Goal: Task Accomplishment & Management: Use online tool/utility

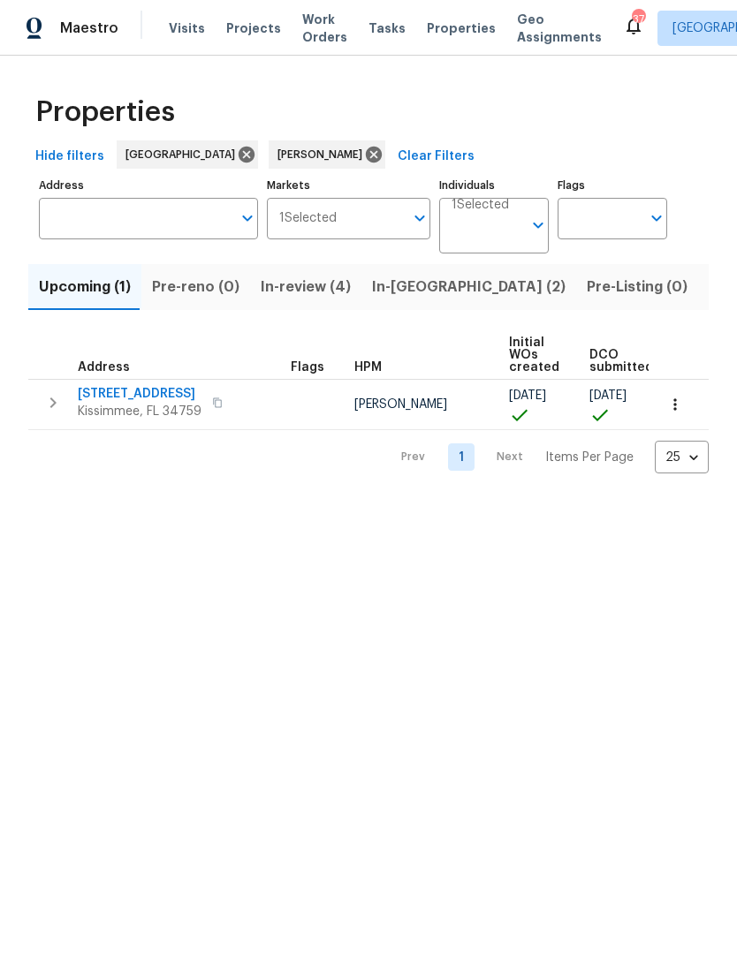
click at [287, 285] on span "In-review (4)" at bounding box center [306, 287] width 90 height 25
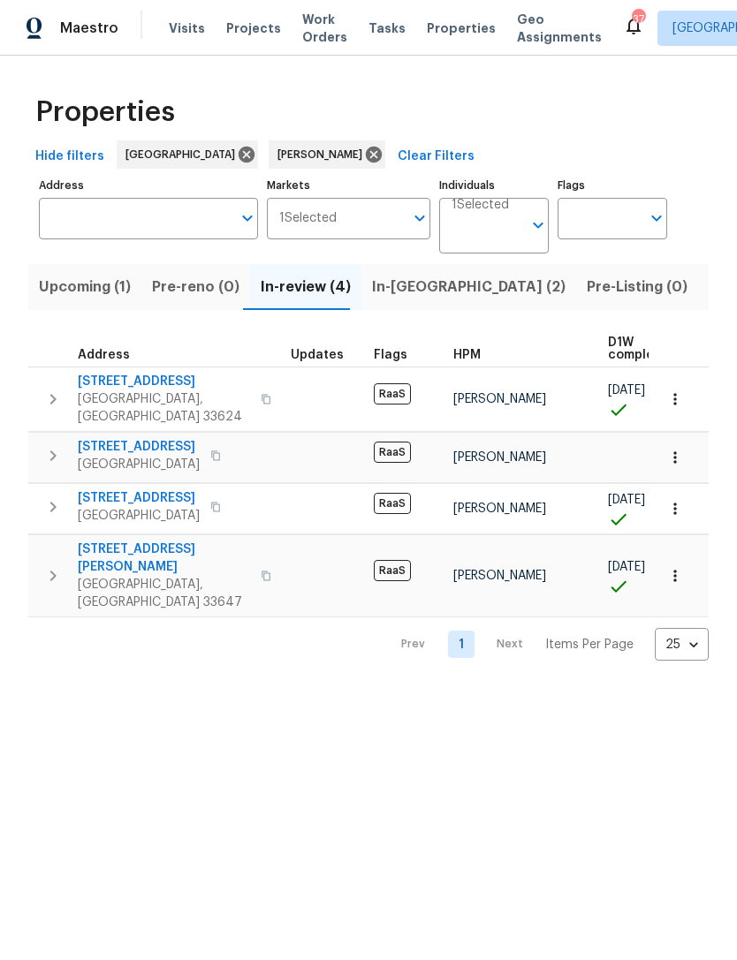
click at [101, 489] on span "4926 Halifax Dr" at bounding box center [139, 498] width 122 height 18
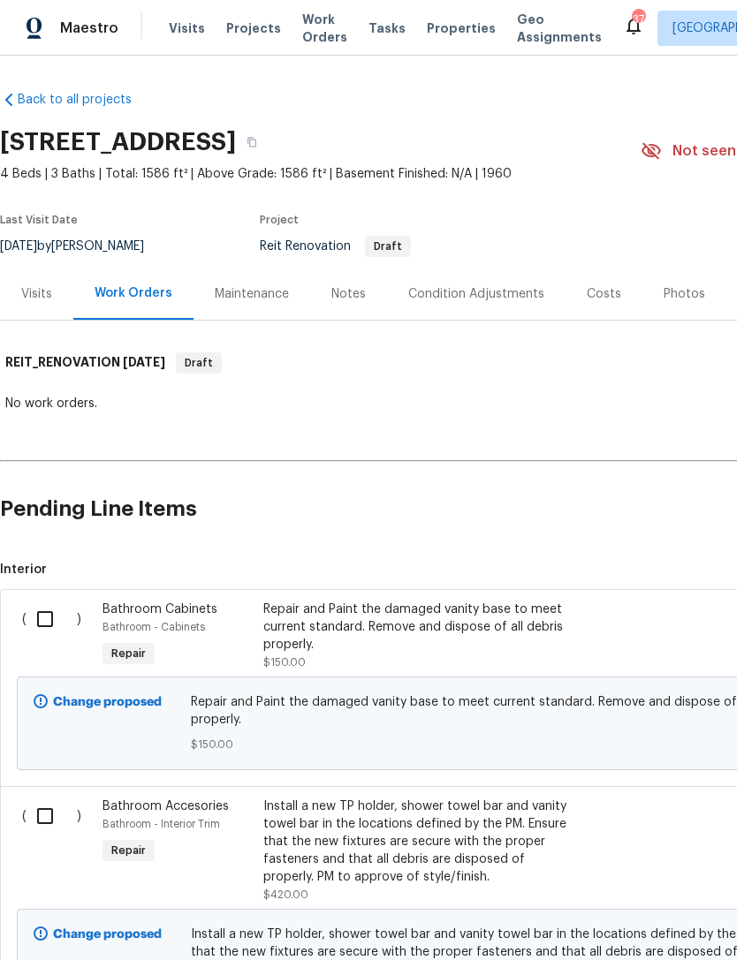
click at [288, 641] on div "Repair and Paint the damaged vanity base to meet current standard. Remove and d…" at bounding box center [418, 627] width 311 height 53
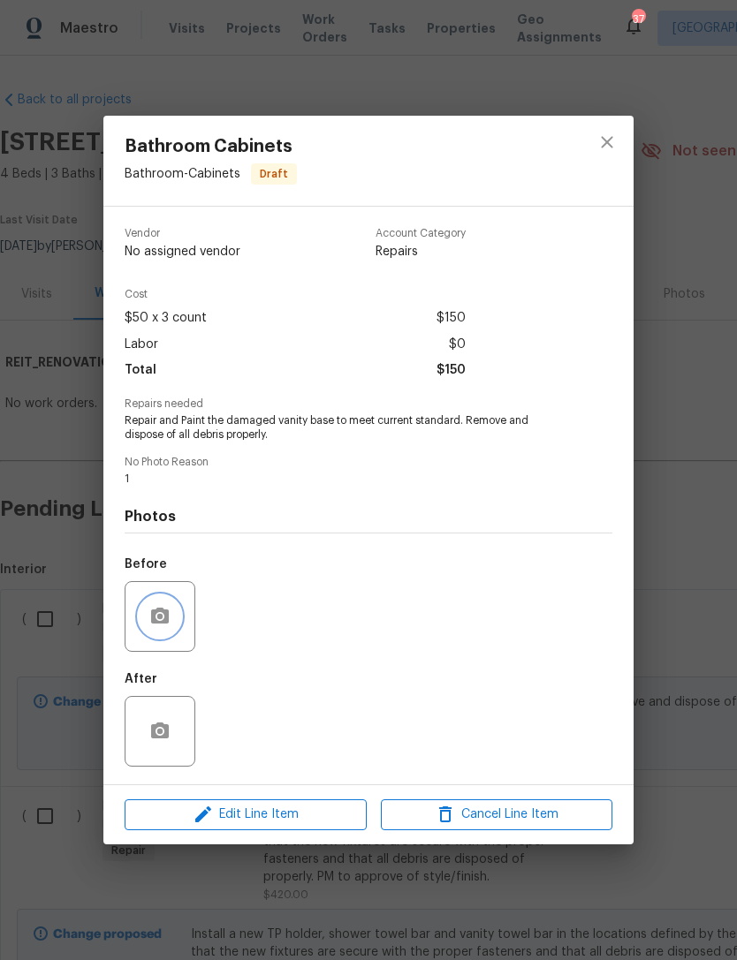
click at [170, 637] on button "button" at bounding box center [160, 616] width 42 height 42
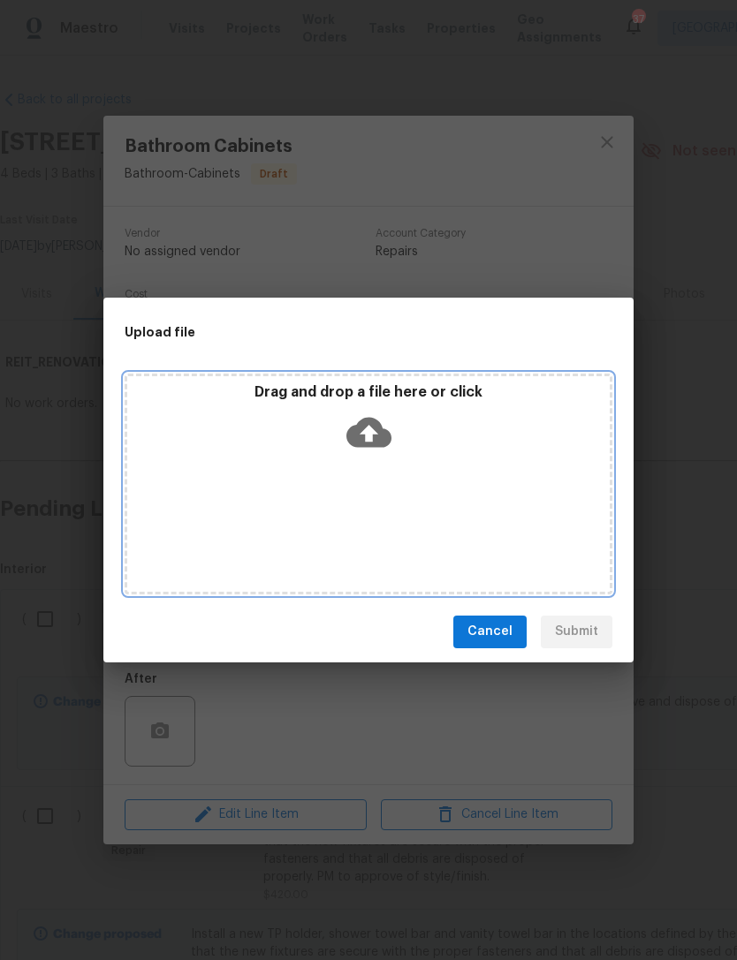
click at [309, 389] on p "Drag and drop a file here or click" at bounding box center [368, 392] width 482 height 19
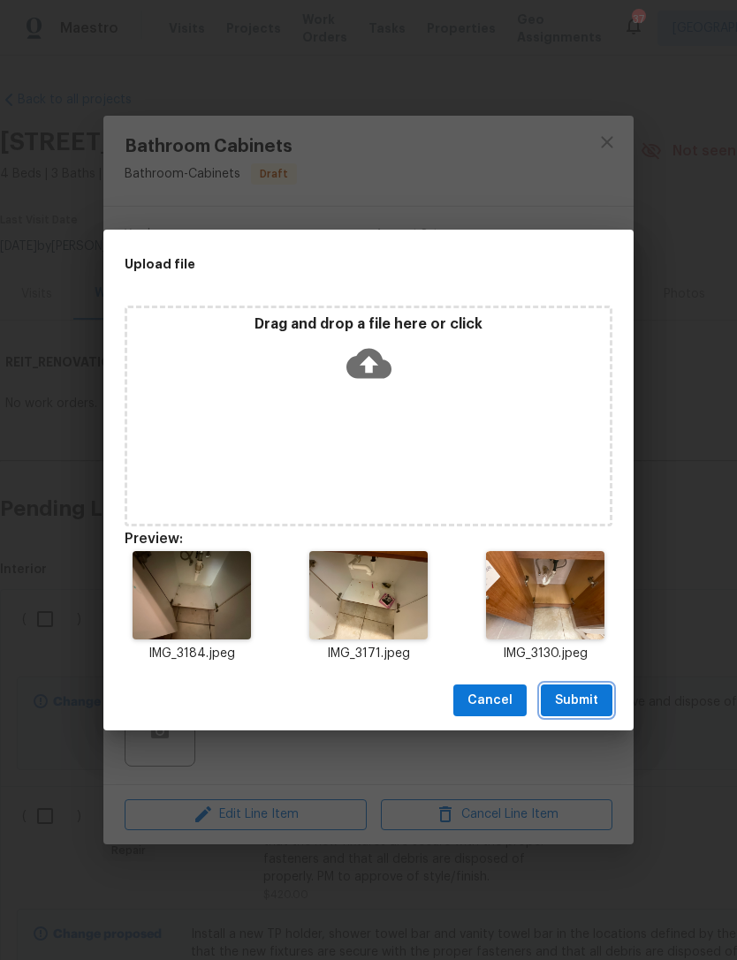
click at [596, 703] on span "Submit" at bounding box center [576, 701] width 43 height 22
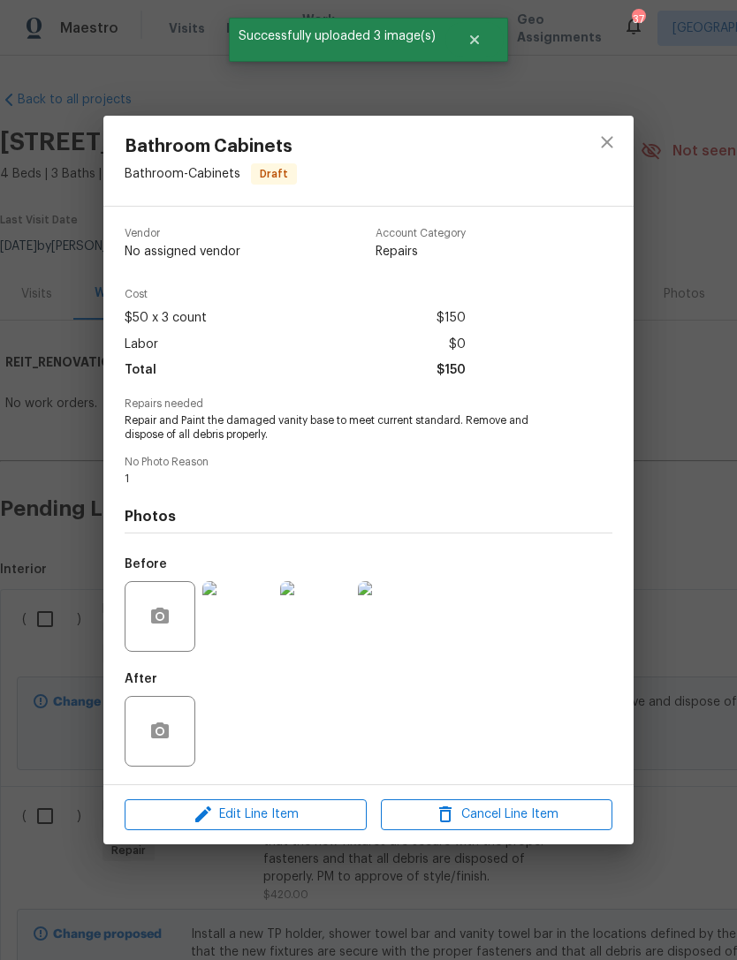
click at [665, 529] on div "Bathroom Cabinets Bathroom - Cabinets Draft Vendor No assigned vendor Account C…" at bounding box center [368, 480] width 737 height 960
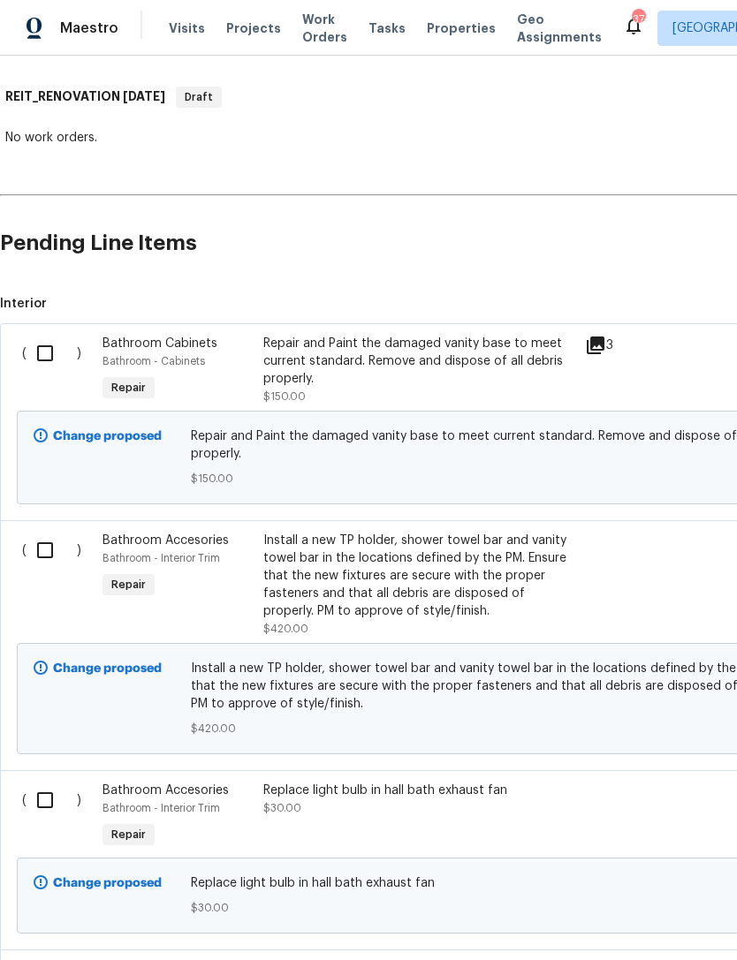
scroll to position [267, 0]
click at [265, 608] on div "Install a new TP holder, shower towel bar and vanity towel bar in the locations…" at bounding box center [418, 575] width 311 height 88
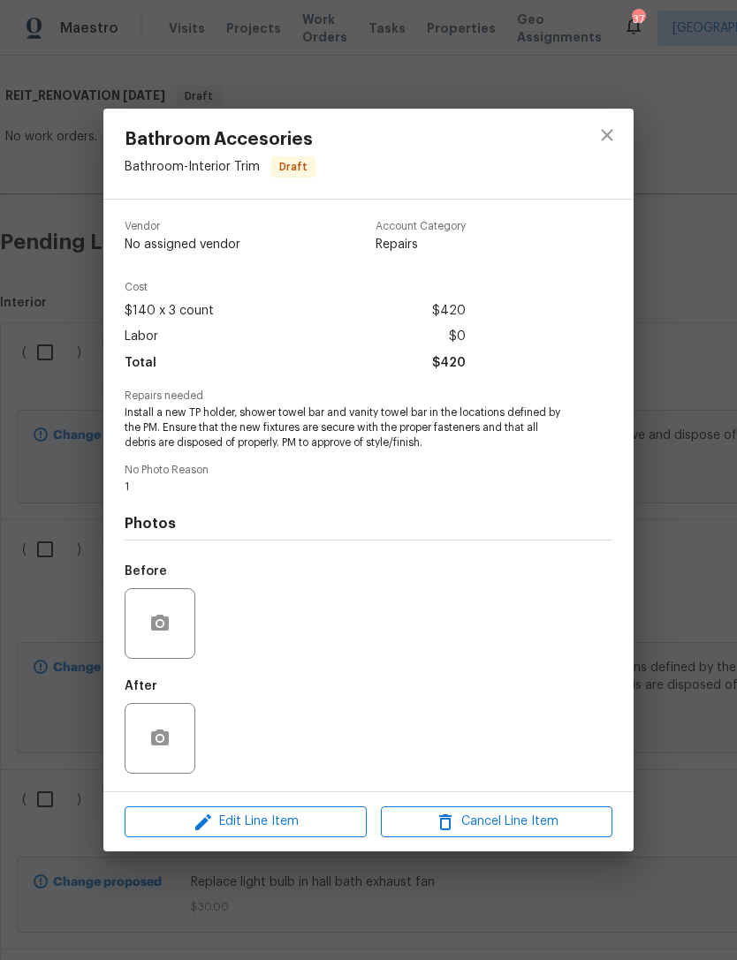
click at [142, 644] on div at bounding box center [160, 623] width 71 height 71
click at [161, 616] on icon "button" at bounding box center [159, 623] width 21 height 21
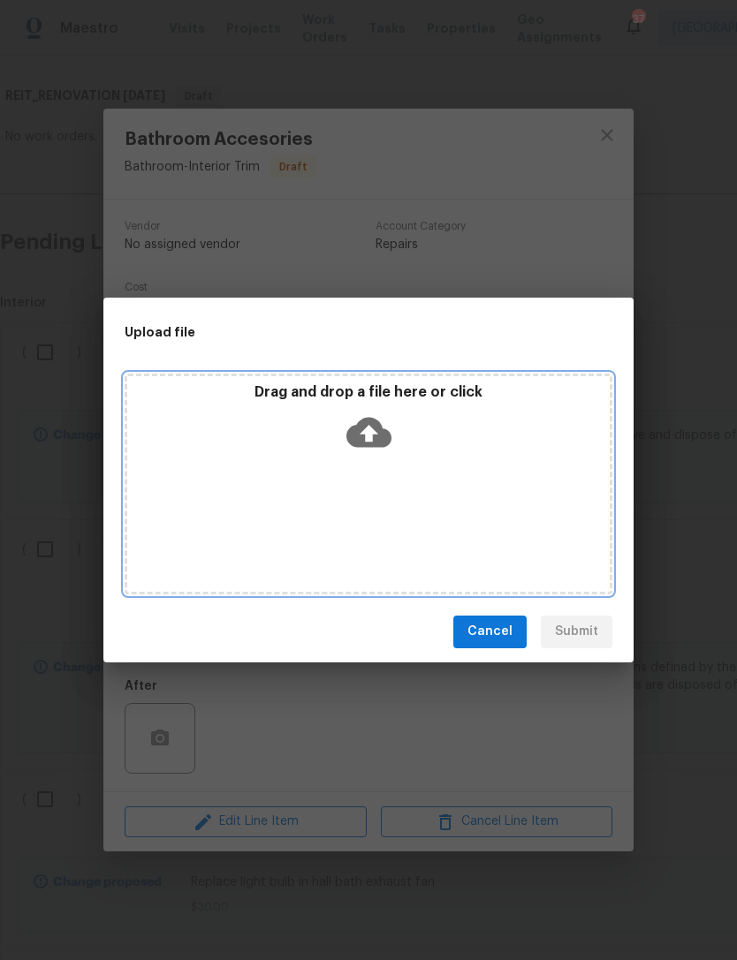
click at [320, 390] on p "Drag and drop a file here or click" at bounding box center [368, 392] width 482 height 19
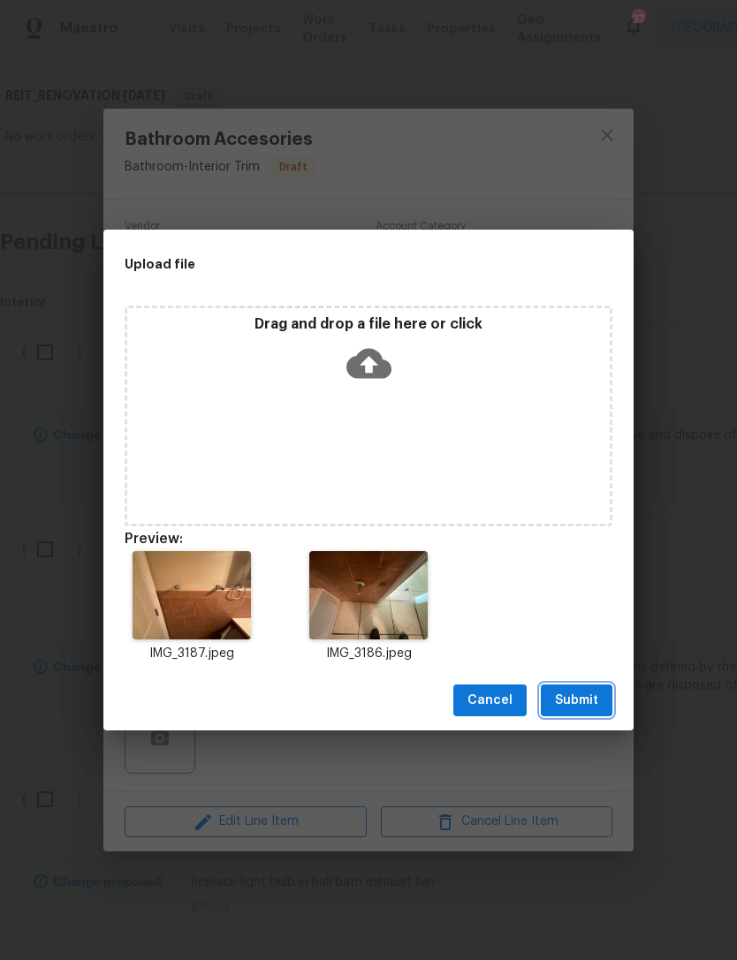
click at [589, 696] on span "Submit" at bounding box center [576, 701] width 43 height 22
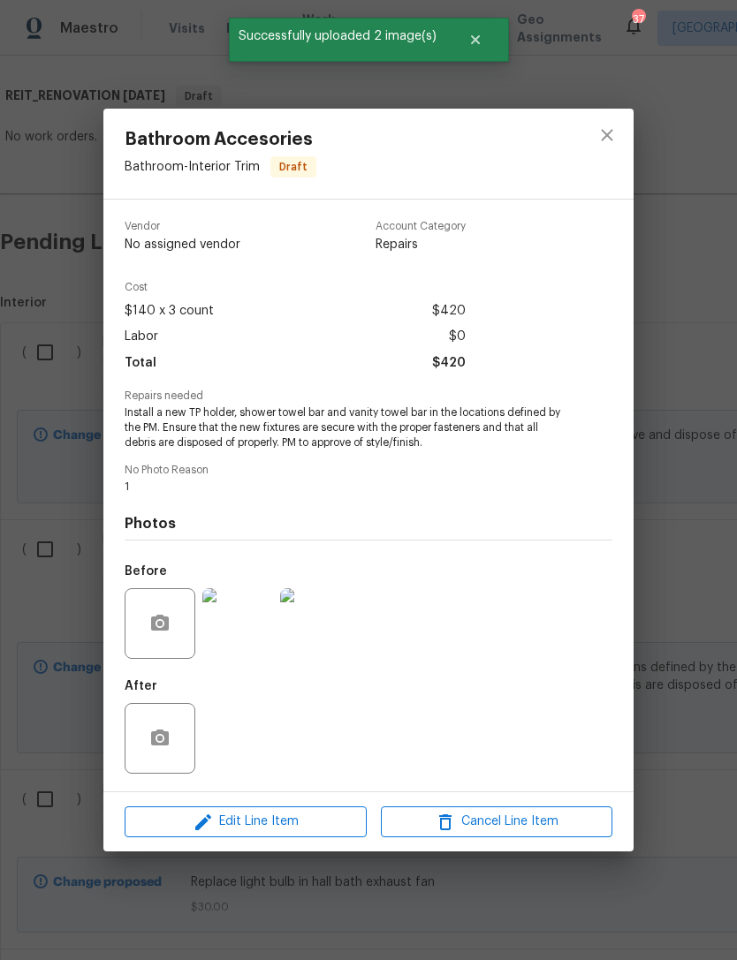
click at [658, 565] on div "Bathroom Accesories Bathroom - Interior Trim Draft Vendor No assigned vendor Ac…" at bounding box center [368, 480] width 737 height 960
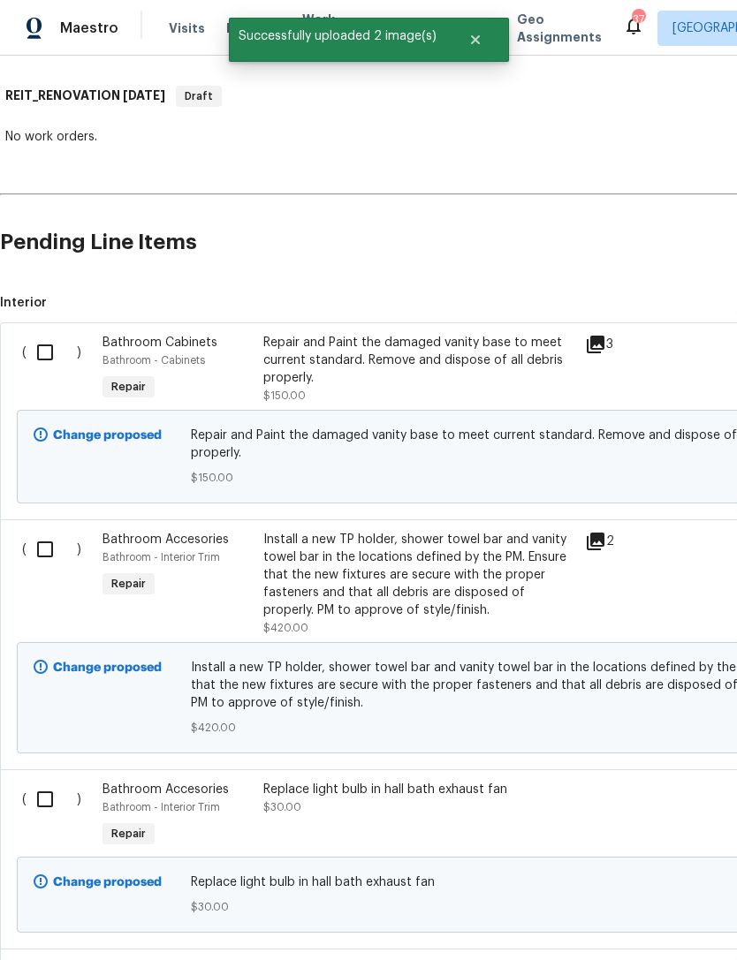
click at [234, 826] on div "Bathroom Accesories Bathroom - Interior Trim Repair" at bounding box center [177, 815] width 161 height 81
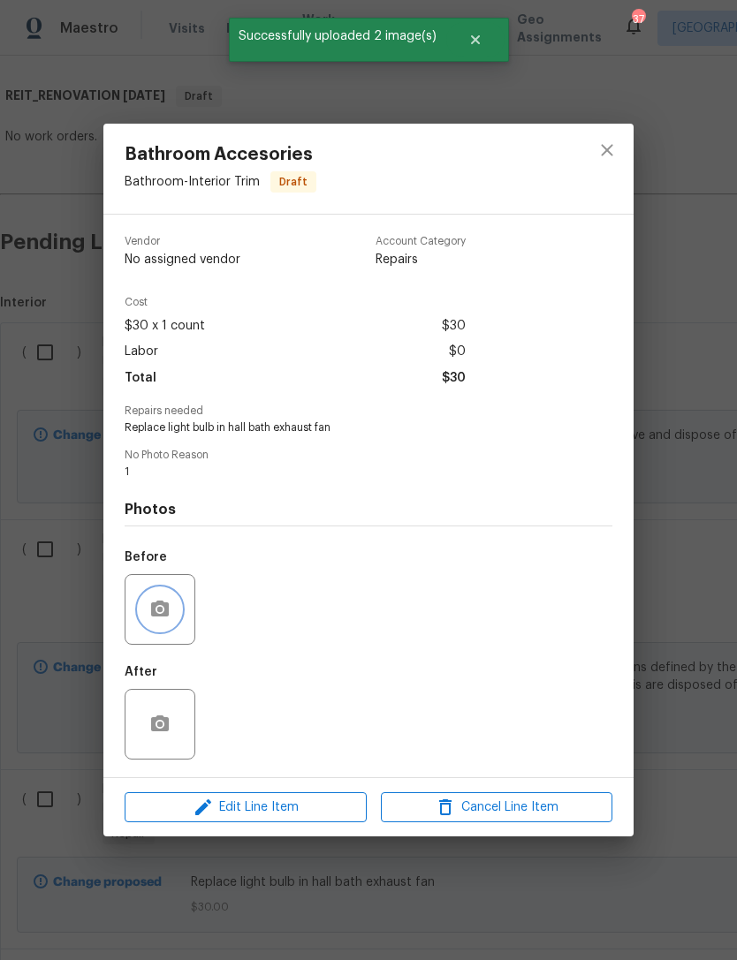
click at [162, 623] on button "button" at bounding box center [160, 609] width 42 height 42
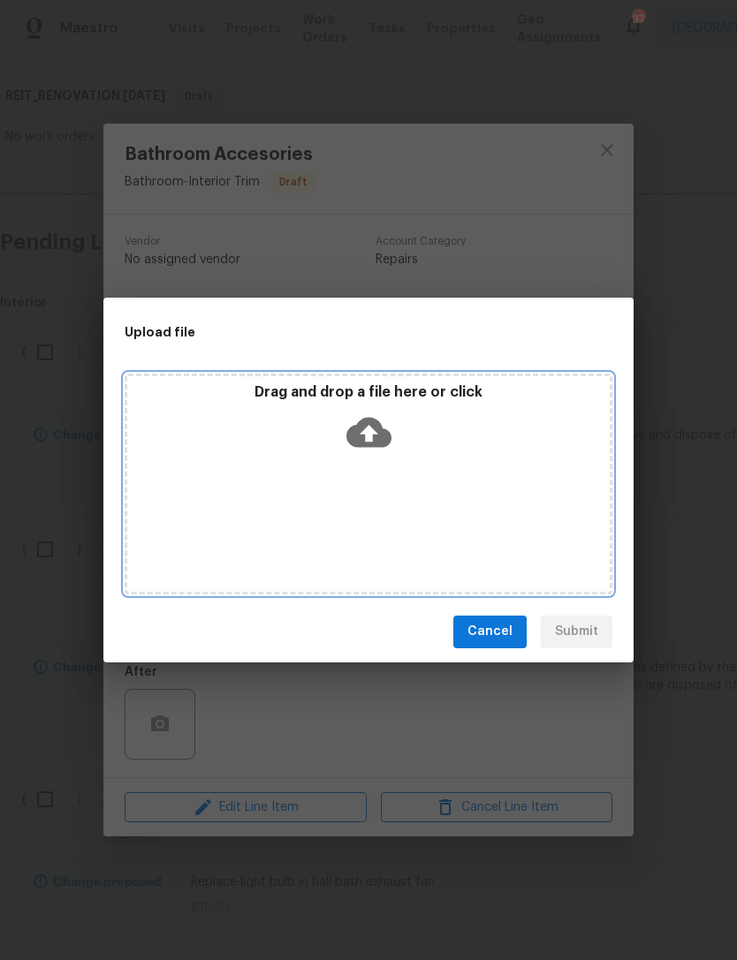
click at [290, 382] on div "Drag and drop a file here or click" at bounding box center [368, 484] width 487 height 221
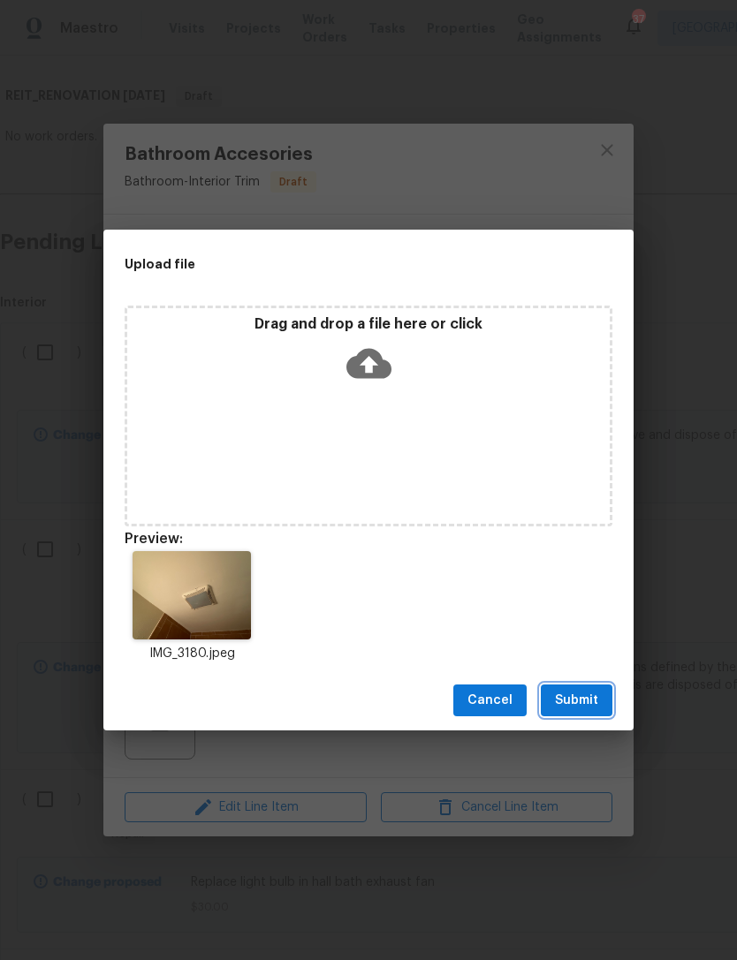
click at [604, 699] on button "Submit" at bounding box center [576, 700] width 72 height 33
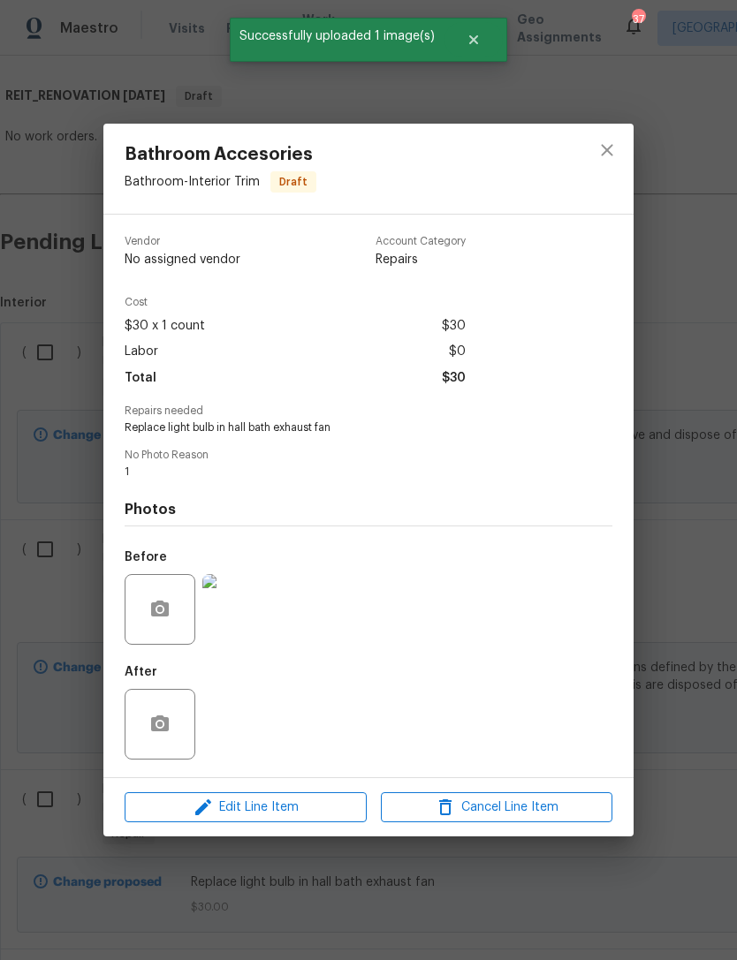
click at [676, 500] on div "Bathroom Accesories Bathroom - Interior Trim Draft Vendor No assigned vendor Ac…" at bounding box center [368, 480] width 737 height 960
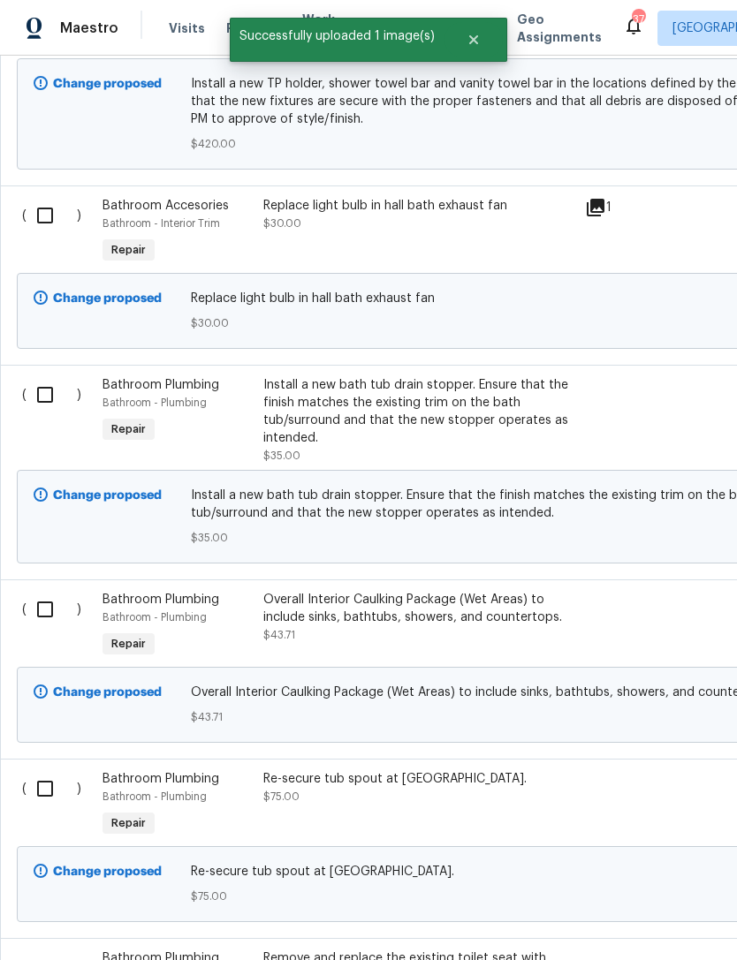
scroll to position [851, 0]
click at [314, 429] on div "Install a new bath tub drain stopper. Ensure that the finish matches the existi…" at bounding box center [418, 410] width 311 height 71
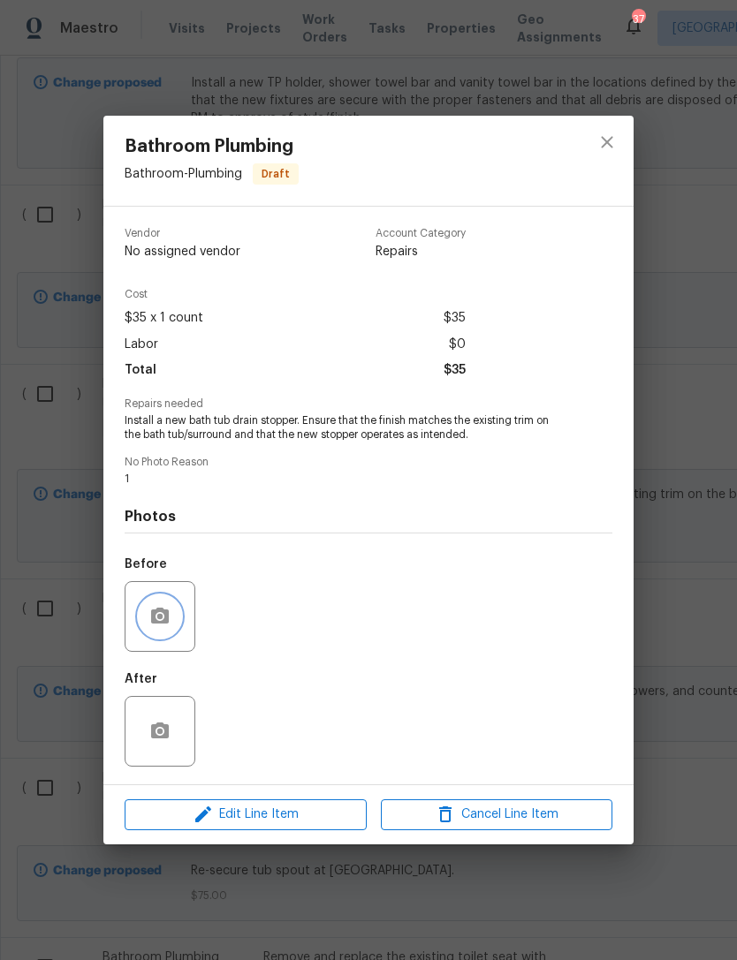
click at [170, 636] on button "button" at bounding box center [160, 616] width 42 height 42
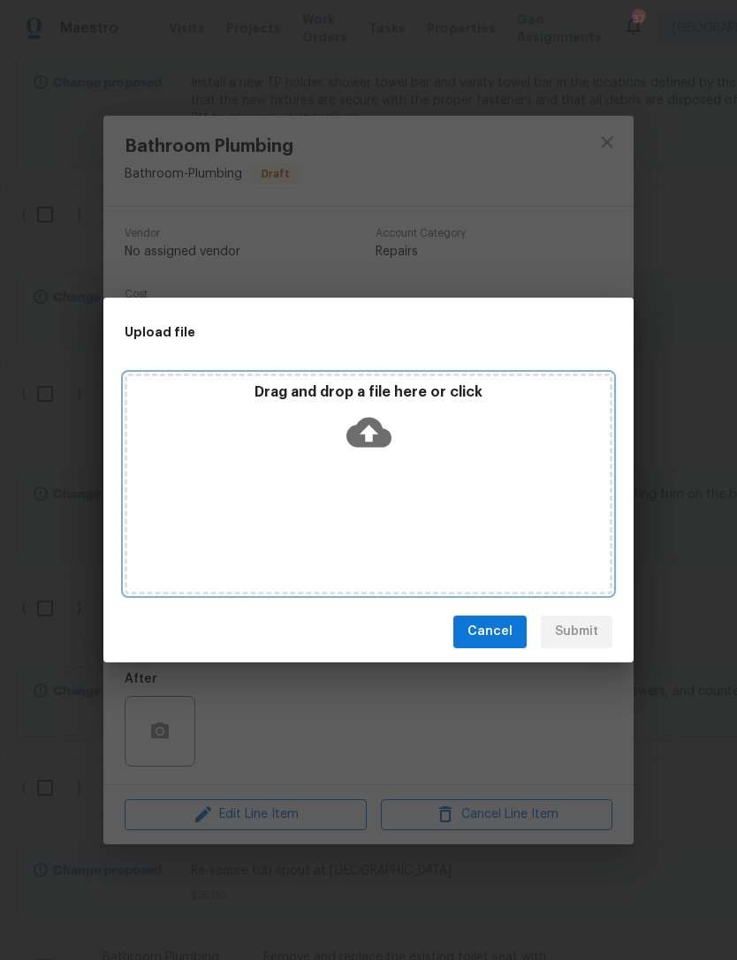
click at [311, 389] on p "Drag and drop a file here or click" at bounding box center [368, 392] width 482 height 19
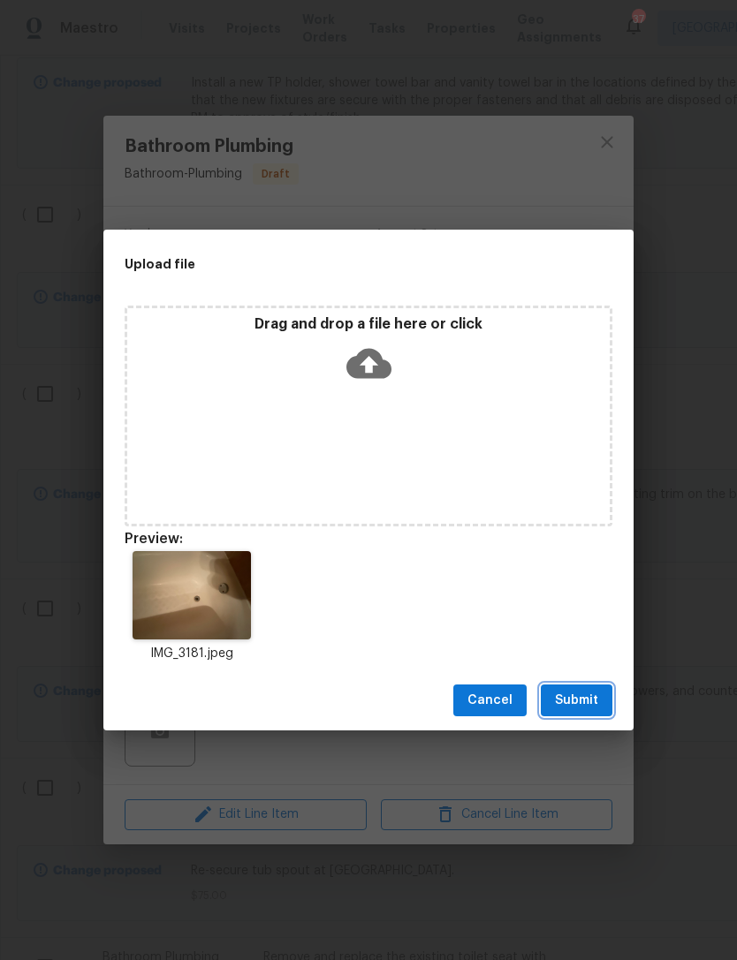
click at [599, 699] on button "Submit" at bounding box center [576, 700] width 72 height 33
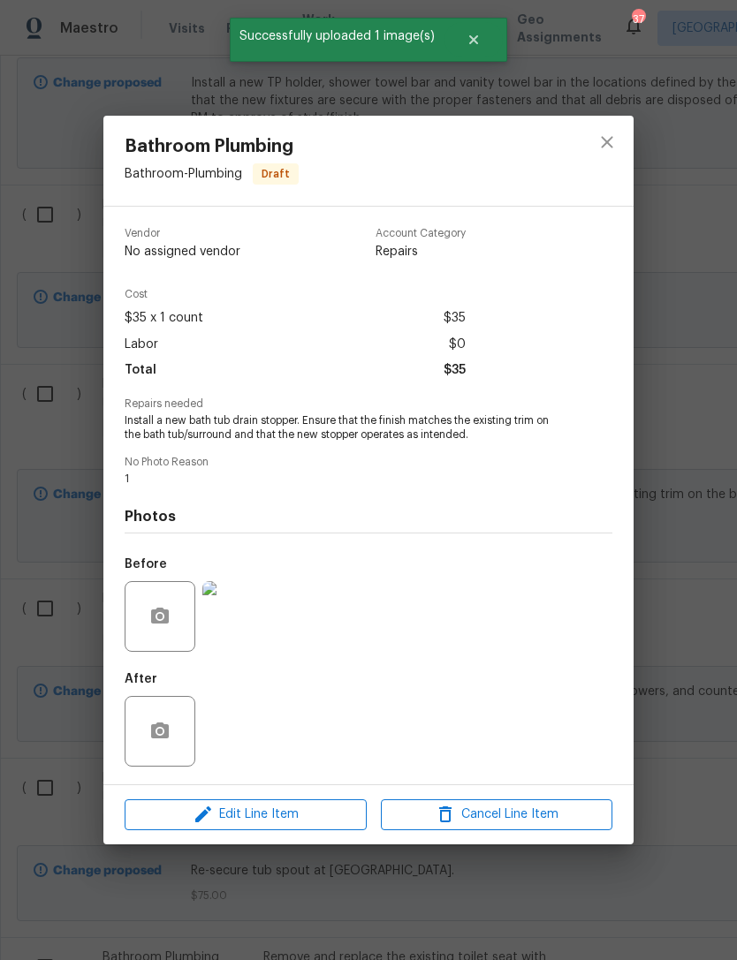
click at [689, 510] on div "Bathroom Plumbing Bathroom - Plumbing Draft Vendor No assigned vendor Account C…" at bounding box center [368, 480] width 737 height 960
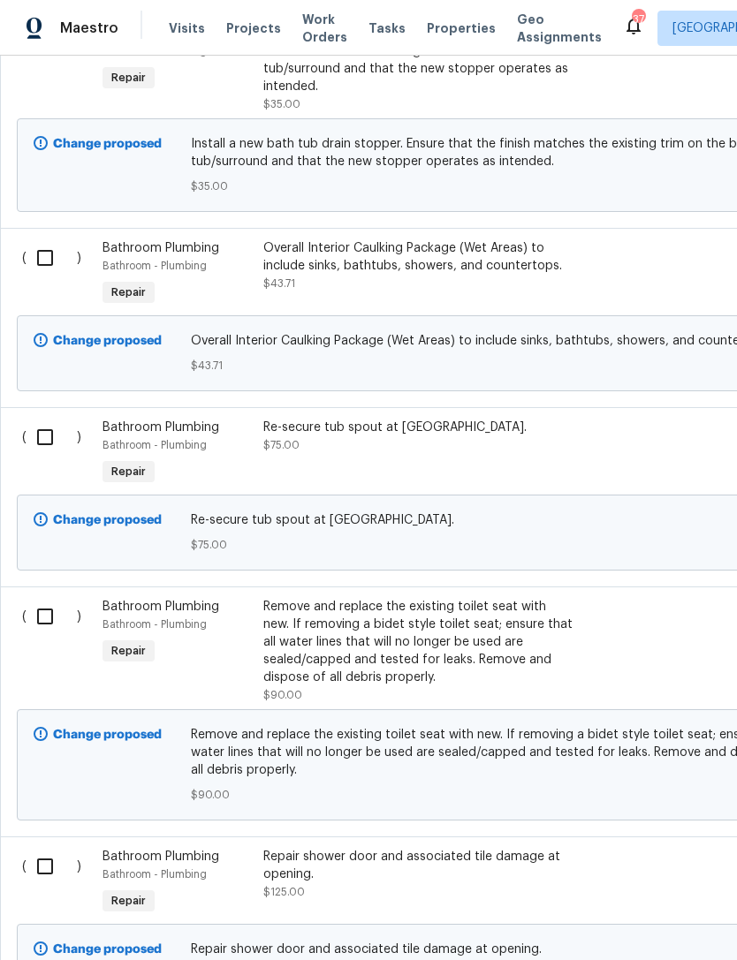
scroll to position [1205, 0]
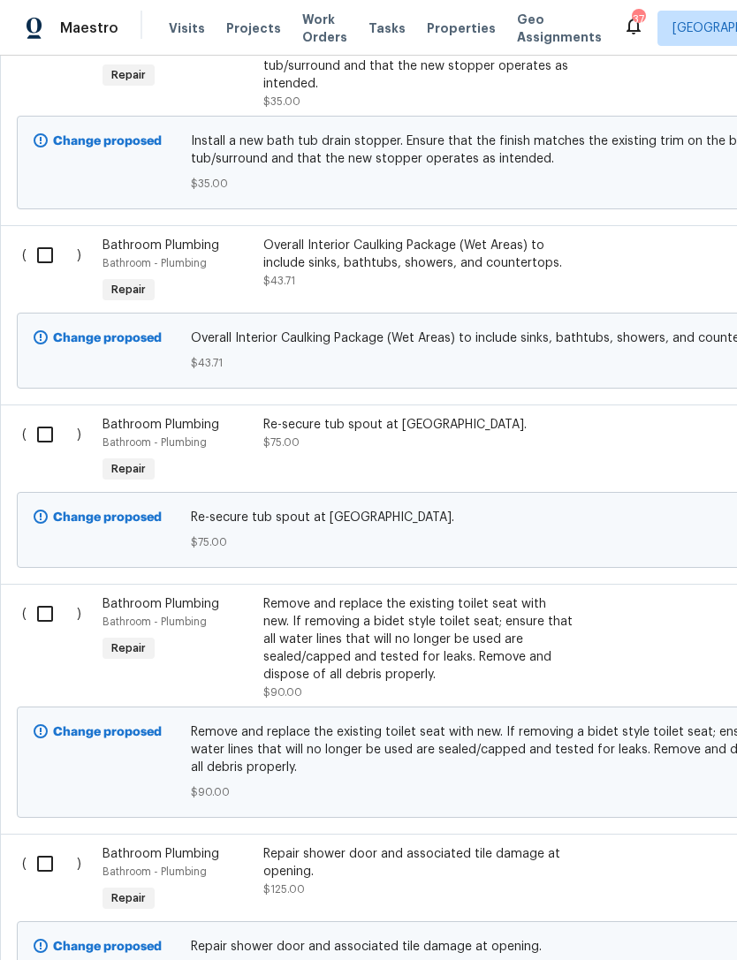
click at [298, 449] on div "Re-secure tub spout at hall bath. $75.00" at bounding box center [418, 433] width 311 height 35
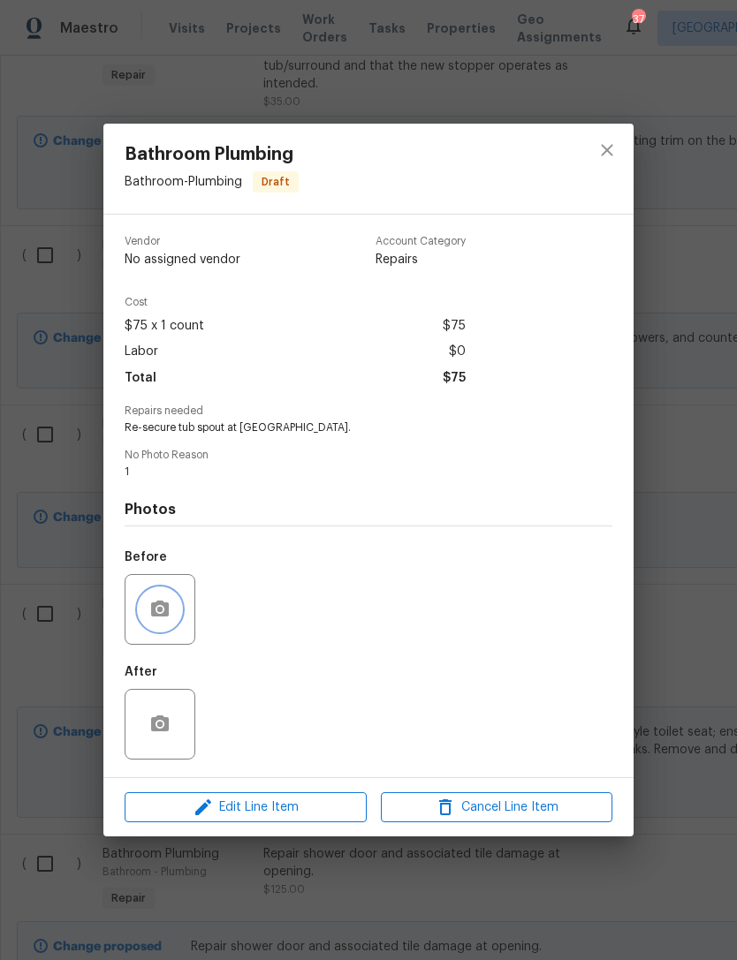
click at [173, 628] on button "button" at bounding box center [160, 609] width 42 height 42
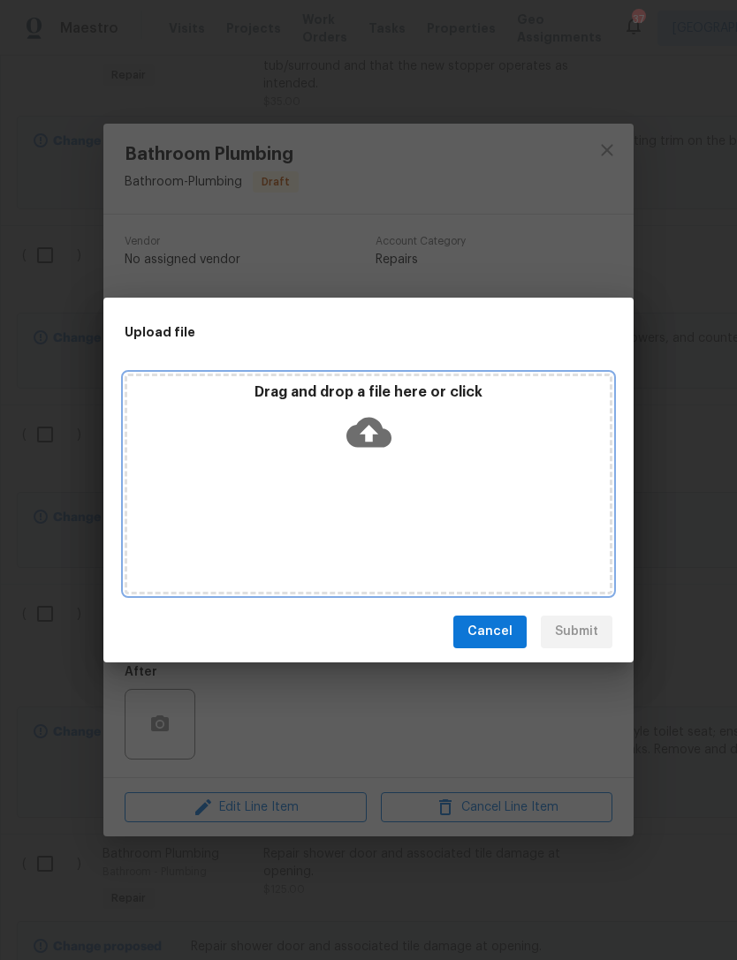
click at [319, 399] on p "Drag and drop a file here or click" at bounding box center [368, 392] width 482 height 19
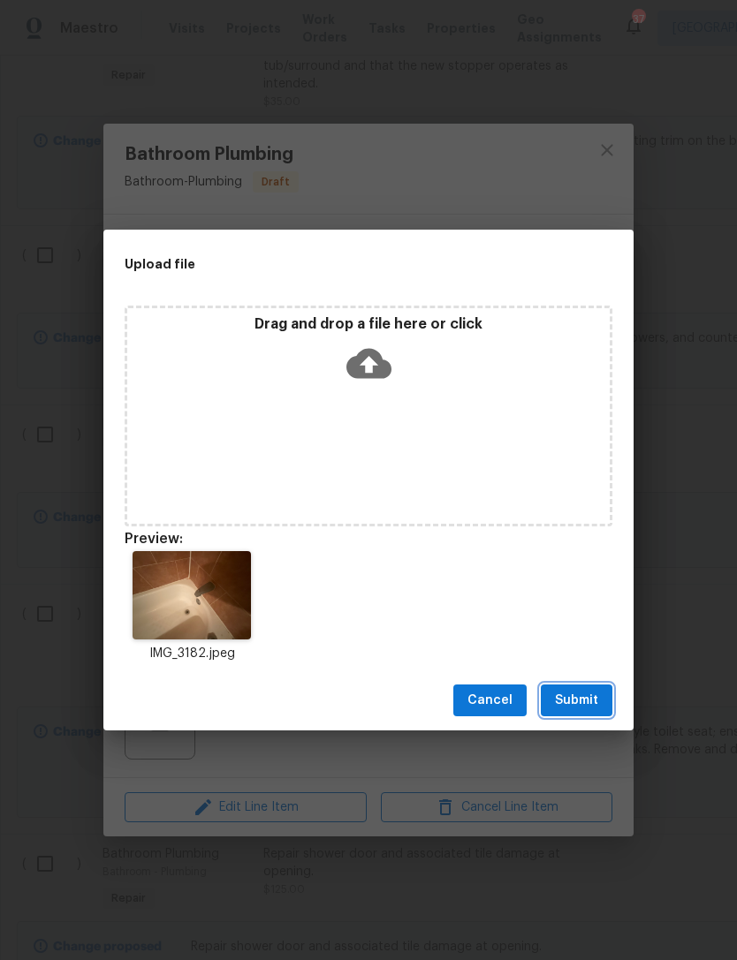
click at [573, 714] on button "Submit" at bounding box center [576, 700] width 72 height 33
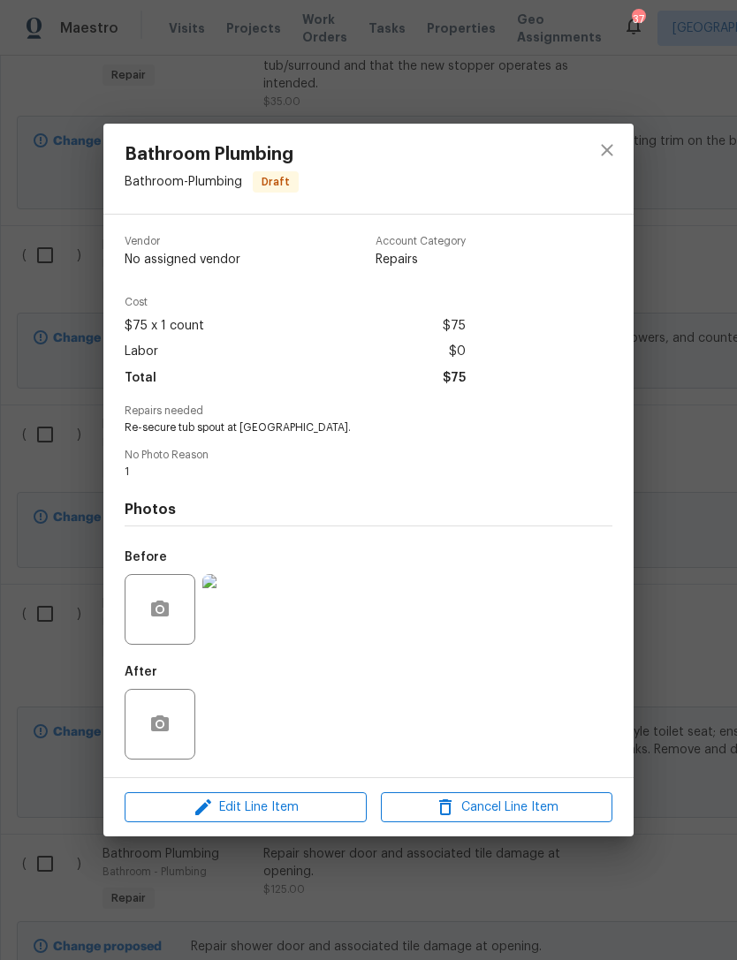
click at [664, 518] on div "Bathroom Plumbing Bathroom - Plumbing Draft Vendor No assigned vendor Account C…" at bounding box center [368, 480] width 737 height 960
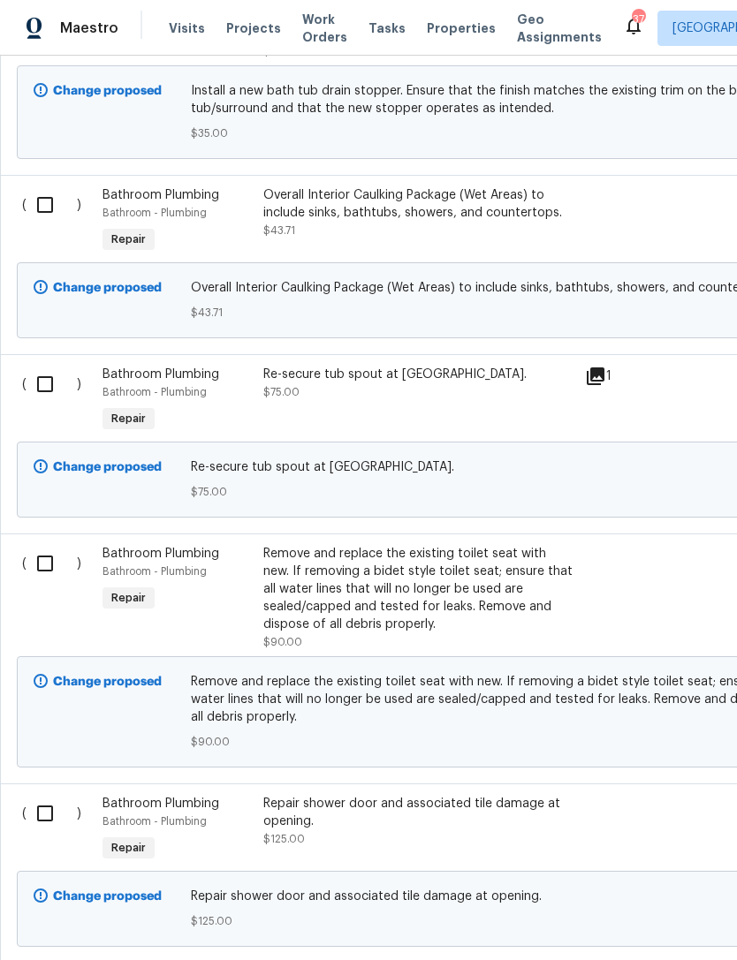
scroll to position [1255, 0]
click at [314, 593] on div "Remove and replace the existing toilet seat with new. If removing a bidet style…" at bounding box center [418, 589] width 311 height 88
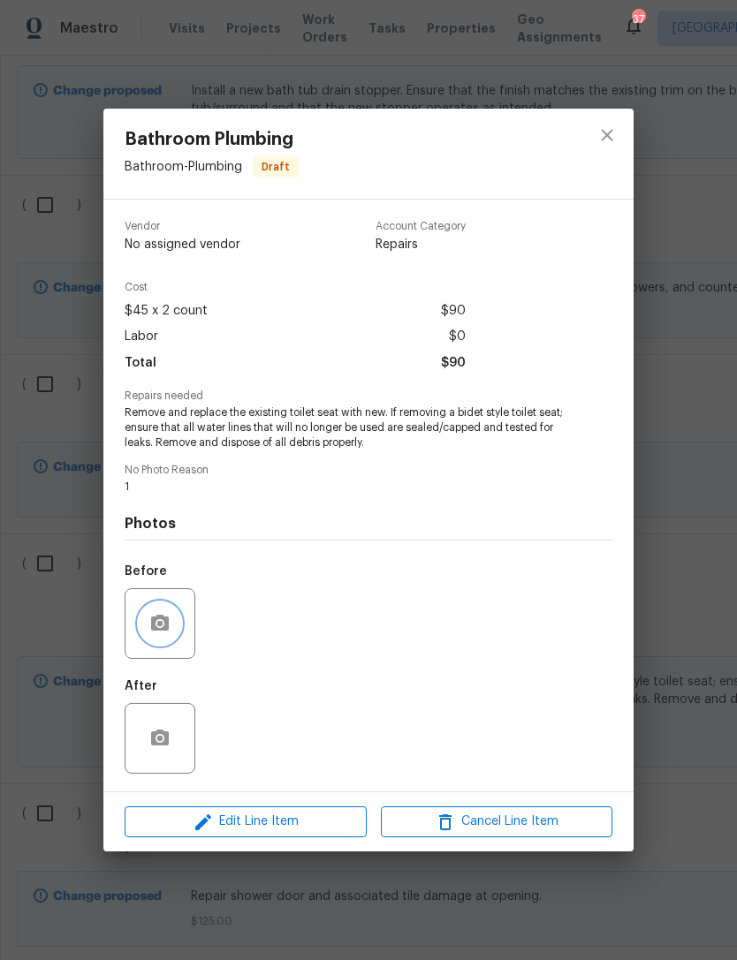
click at [152, 621] on icon "button" at bounding box center [160, 623] width 18 height 16
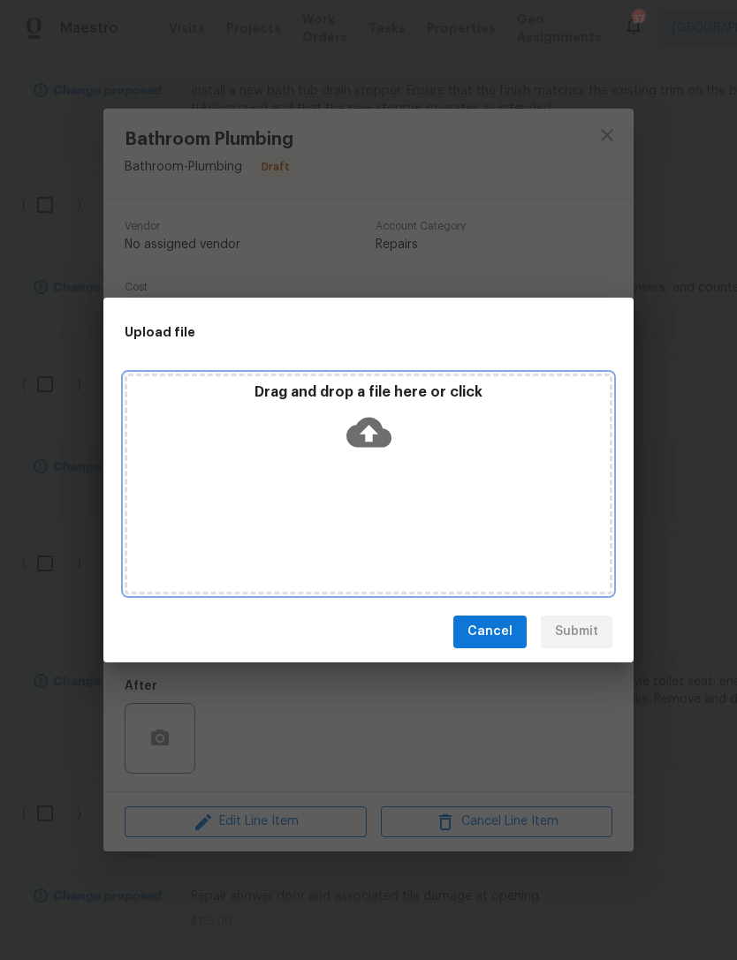
click at [293, 395] on p "Drag and drop a file here or click" at bounding box center [368, 392] width 482 height 19
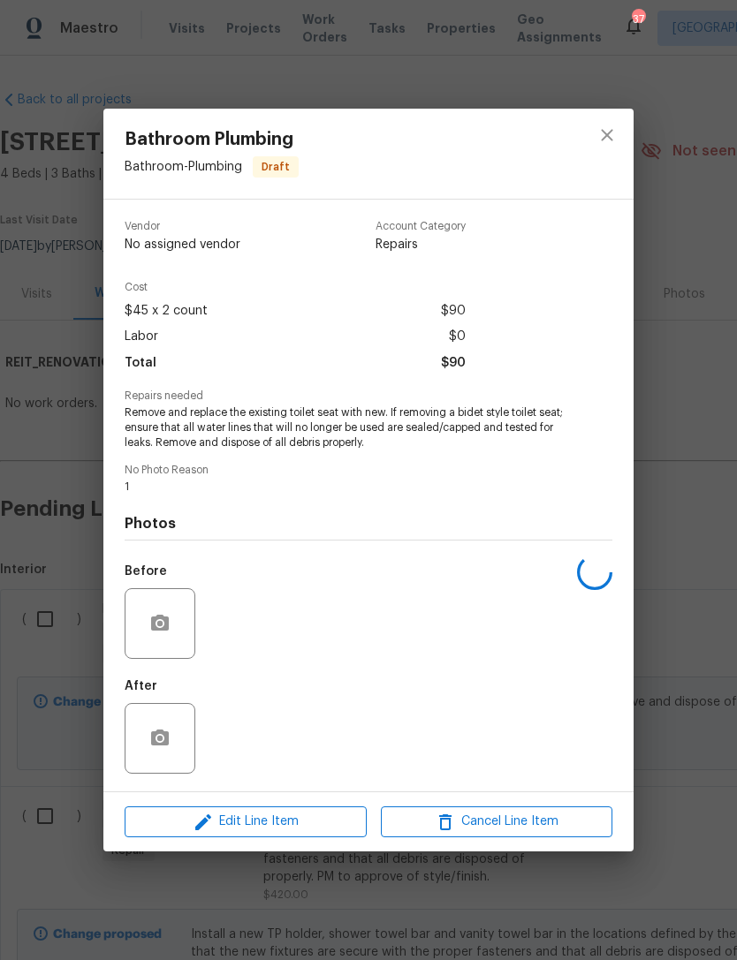
scroll to position [1255, 0]
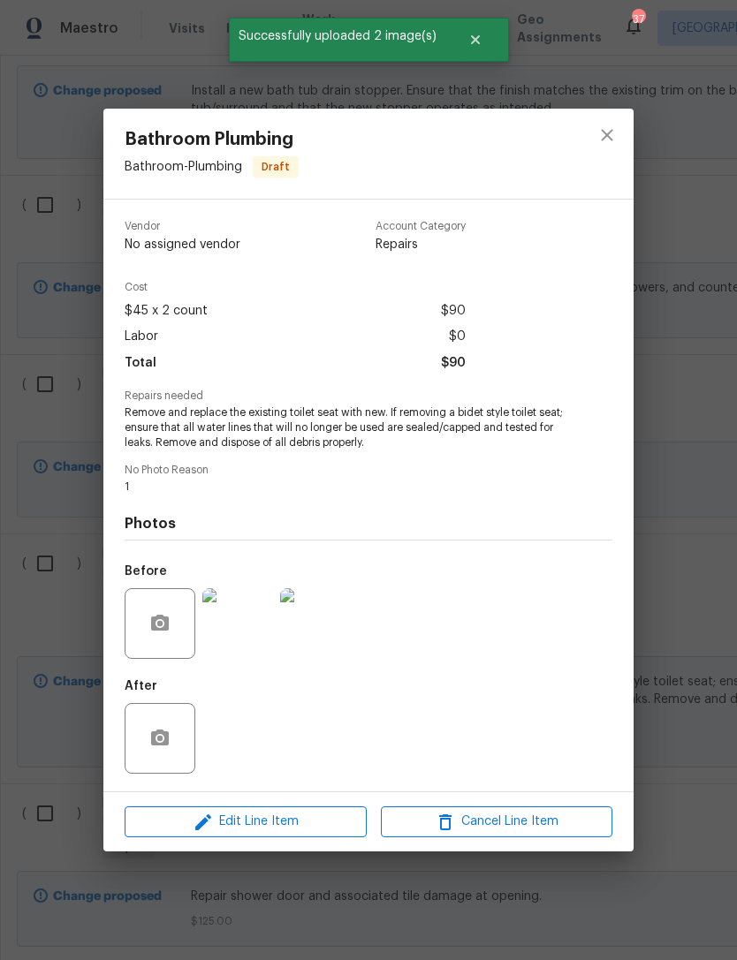
click at [686, 533] on div "Bathroom Plumbing Bathroom - Plumbing Draft Vendor No assigned vendor Account C…" at bounding box center [368, 480] width 737 height 960
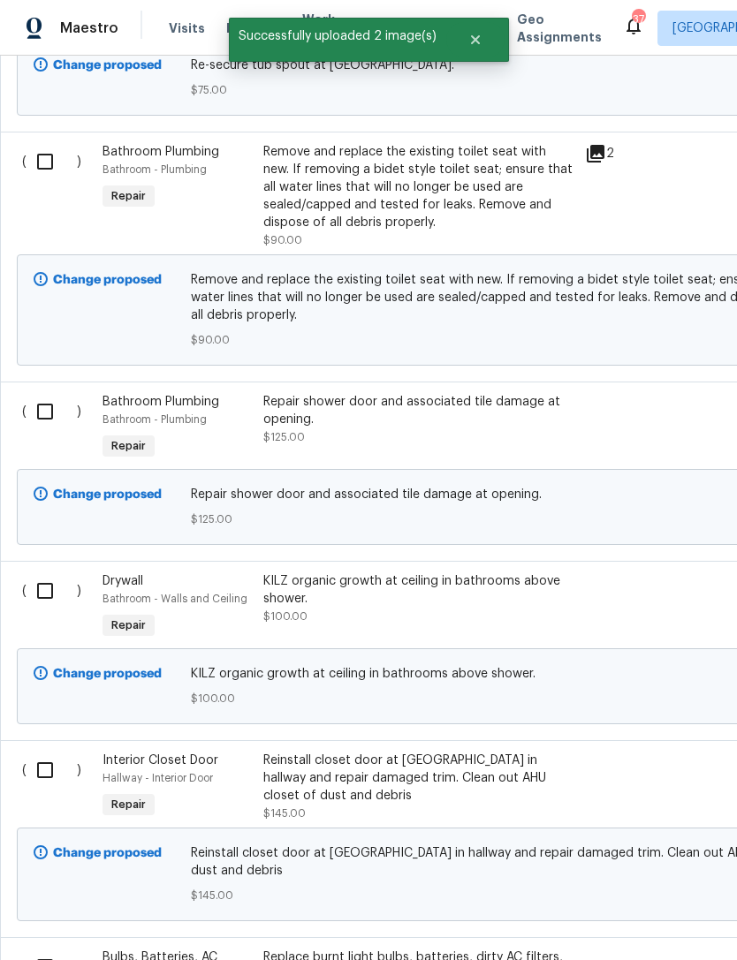
scroll to position [1662, 0]
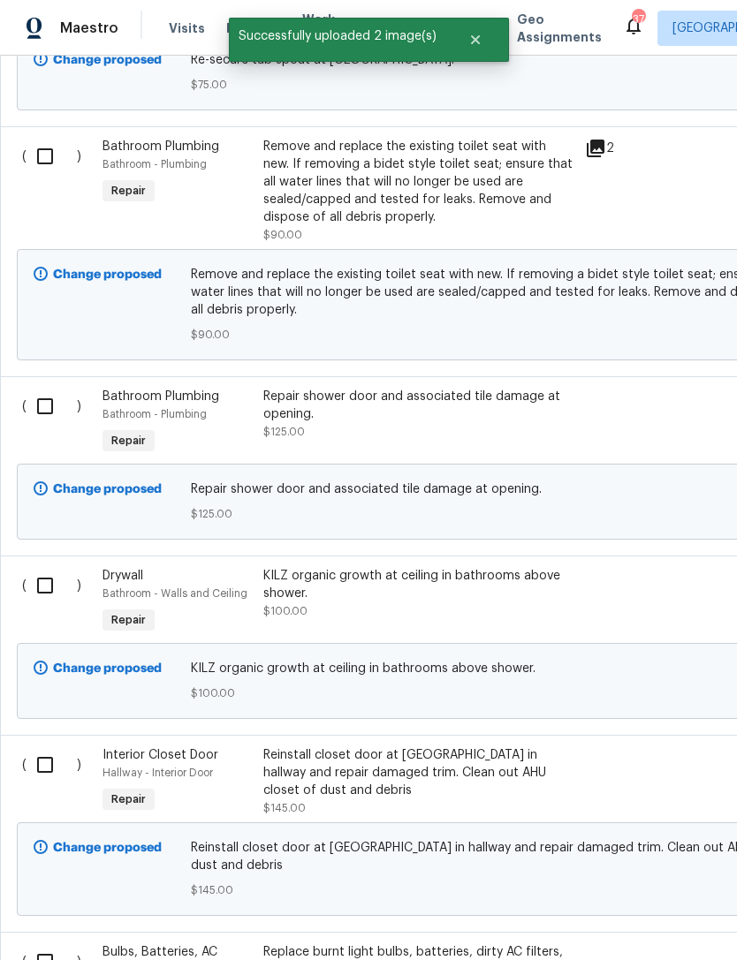
click at [295, 433] on span "$125.00" at bounding box center [284, 432] width 42 height 11
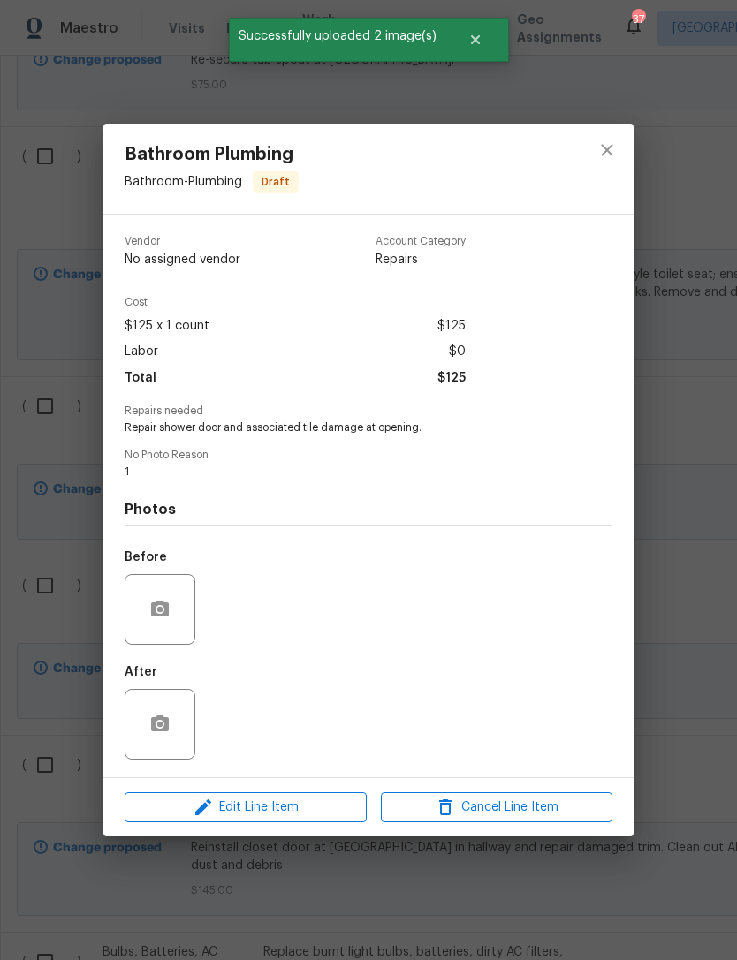
click at [164, 587] on div at bounding box center [160, 609] width 71 height 71
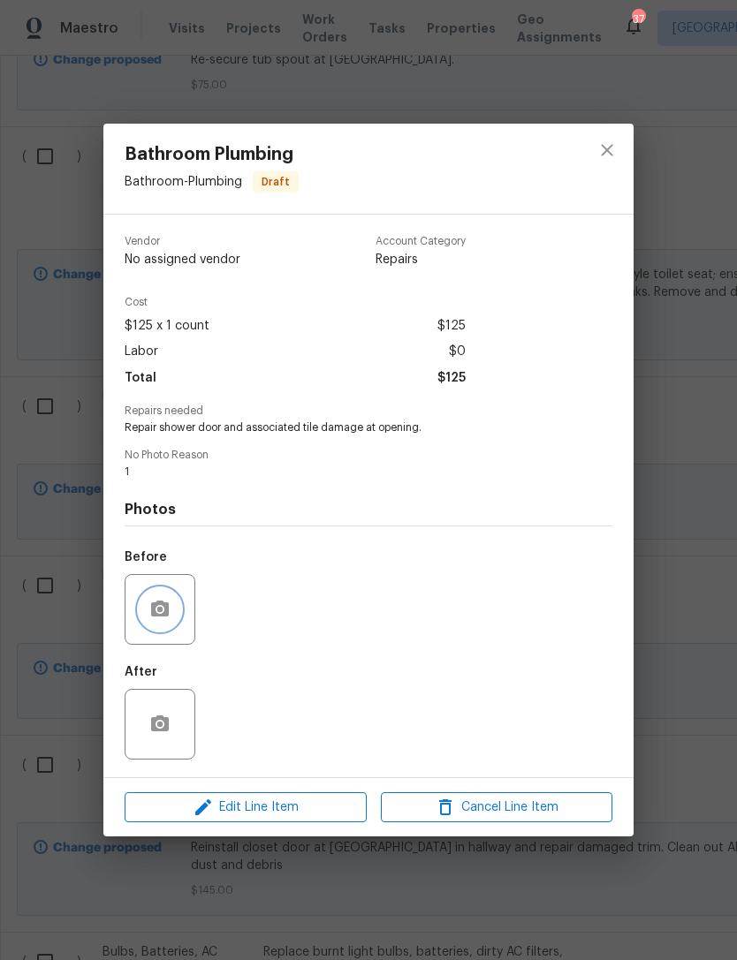
click at [166, 623] on button "button" at bounding box center [160, 609] width 42 height 42
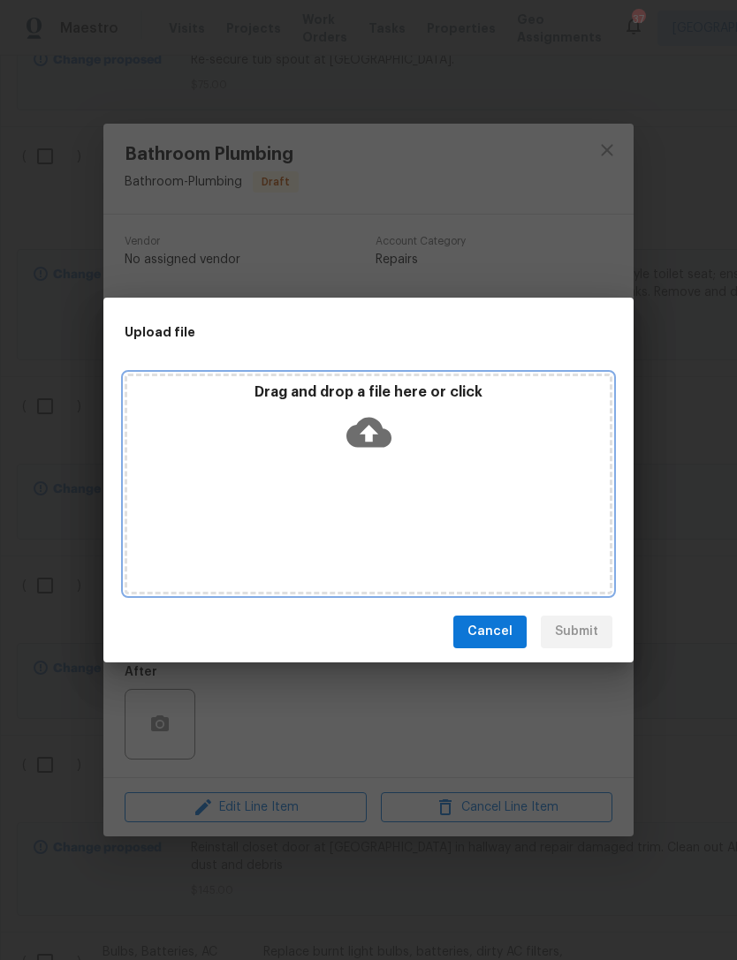
click at [343, 398] on p "Drag and drop a file here or click" at bounding box center [368, 392] width 482 height 19
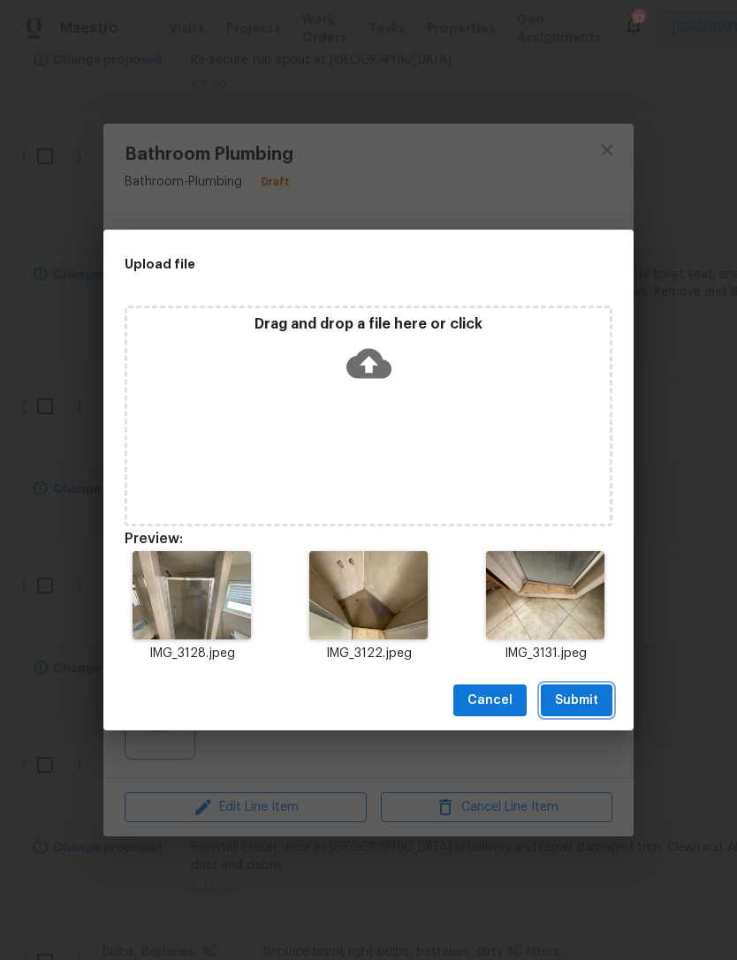
click at [594, 695] on span "Submit" at bounding box center [576, 701] width 43 height 22
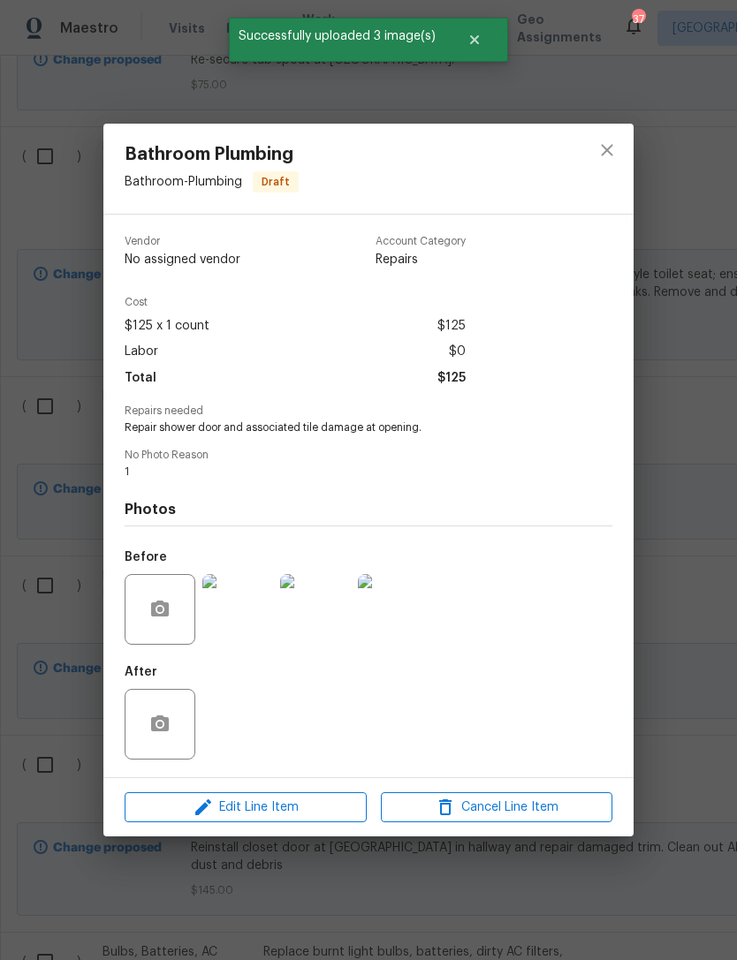
click at [681, 521] on div "Bathroom Plumbing Bathroom - Plumbing Draft Vendor No assigned vendor Account C…" at bounding box center [368, 480] width 737 height 960
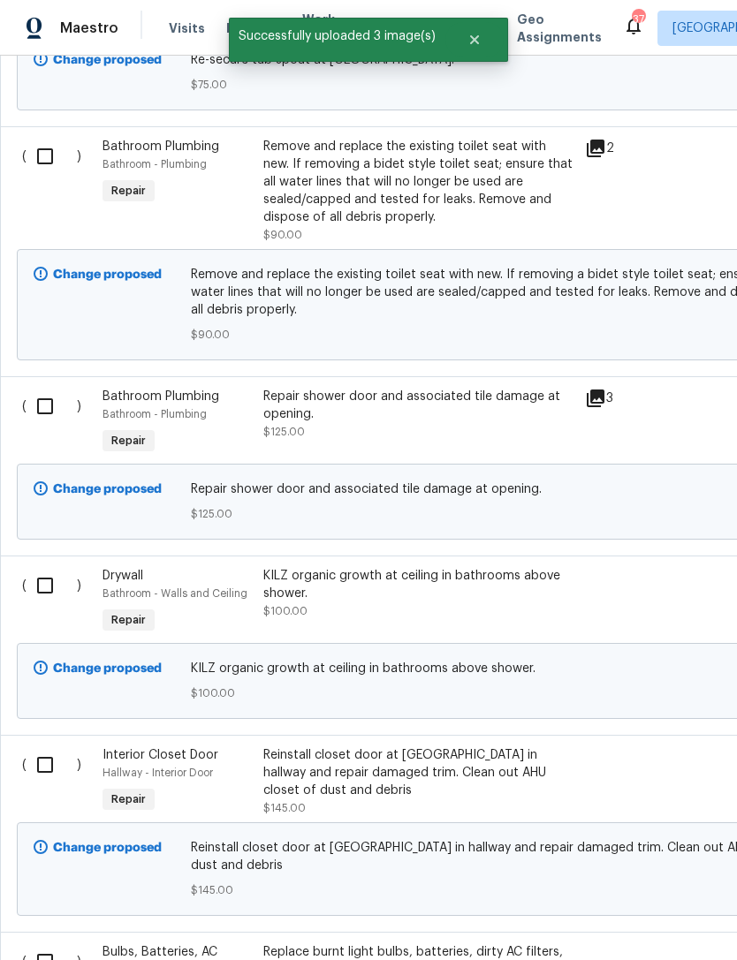
click at [270, 616] on span "$100.00" at bounding box center [285, 611] width 44 height 11
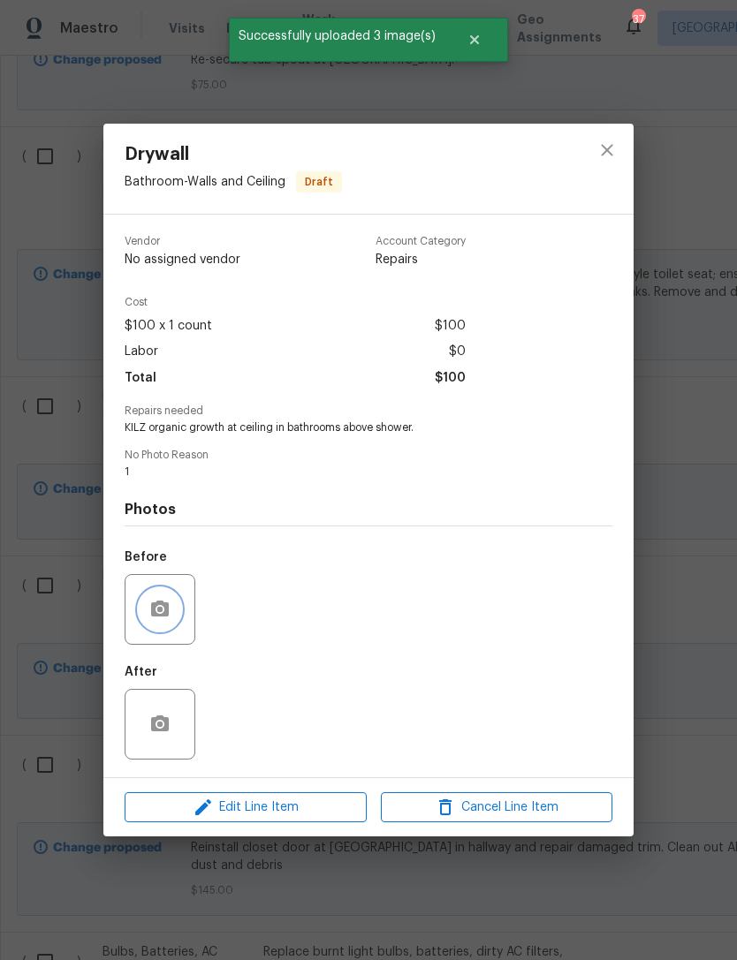
click at [157, 616] on icon "button" at bounding box center [160, 609] width 18 height 16
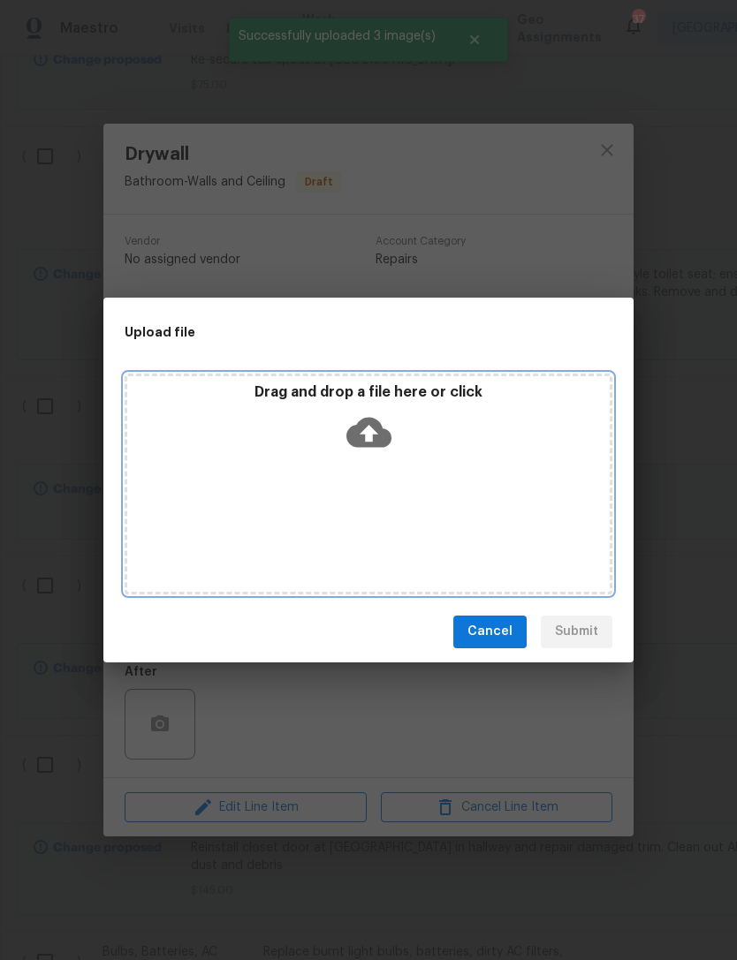
click at [296, 400] on p "Drag and drop a file here or click" at bounding box center [368, 392] width 482 height 19
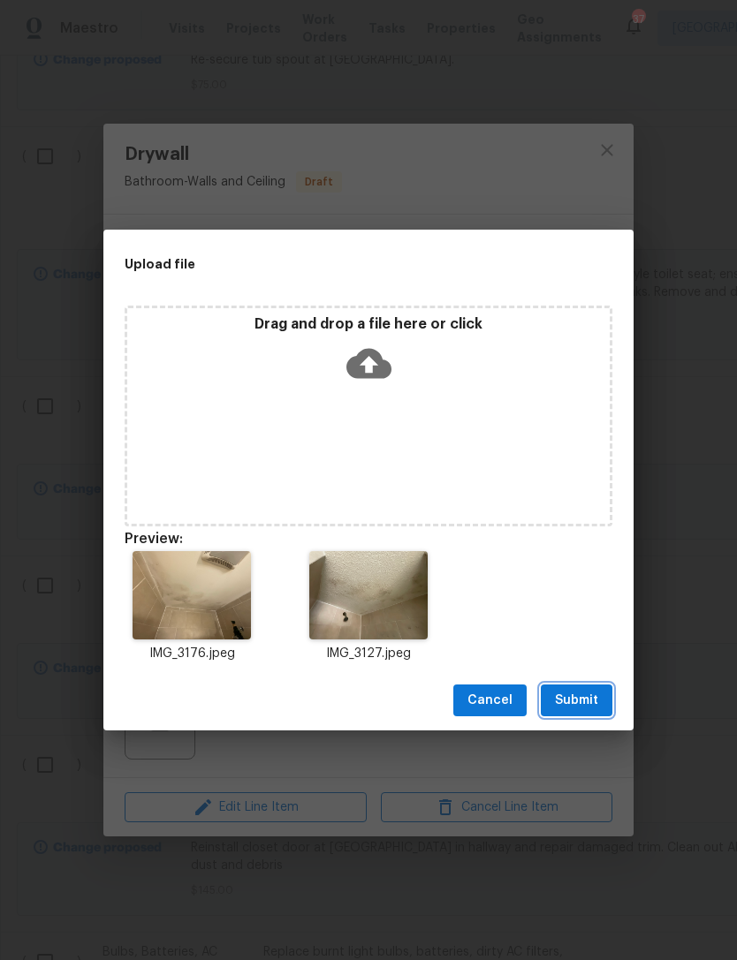
click at [603, 691] on button "Submit" at bounding box center [576, 700] width 72 height 33
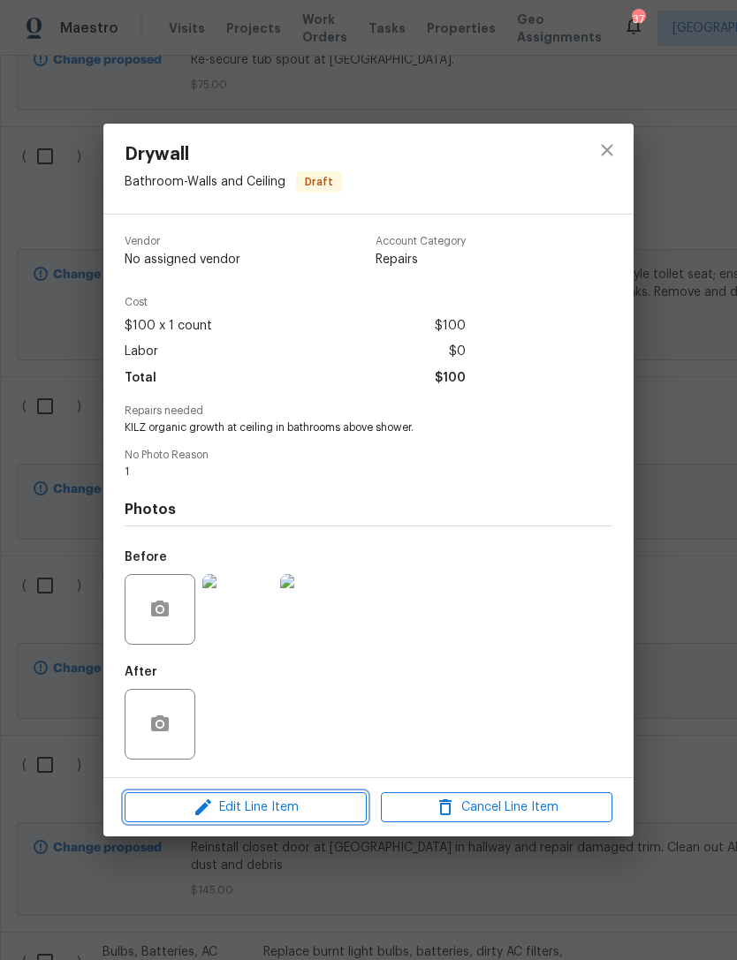
click at [199, 818] on icon "button" at bounding box center [203, 807] width 21 height 21
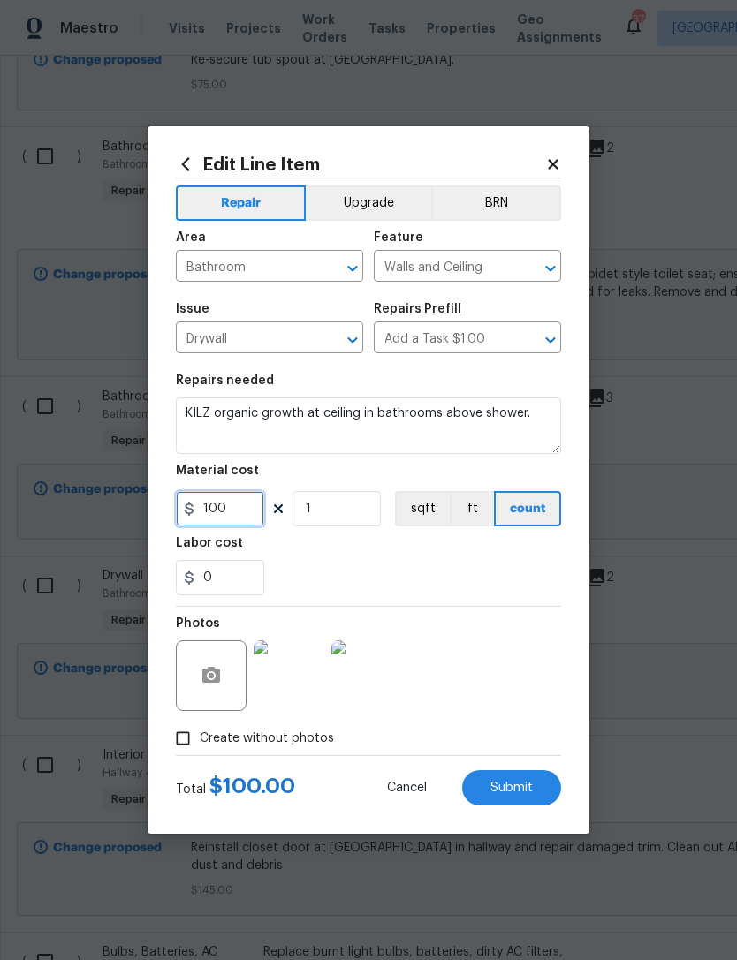
click at [239, 519] on input "100" at bounding box center [220, 508] width 88 height 35
click at [340, 555] on div "Labor cost" at bounding box center [368, 548] width 385 height 23
click at [224, 514] on input "50" at bounding box center [220, 508] width 88 height 35
type input "150"
click at [354, 550] on div "Labor cost" at bounding box center [368, 548] width 385 height 23
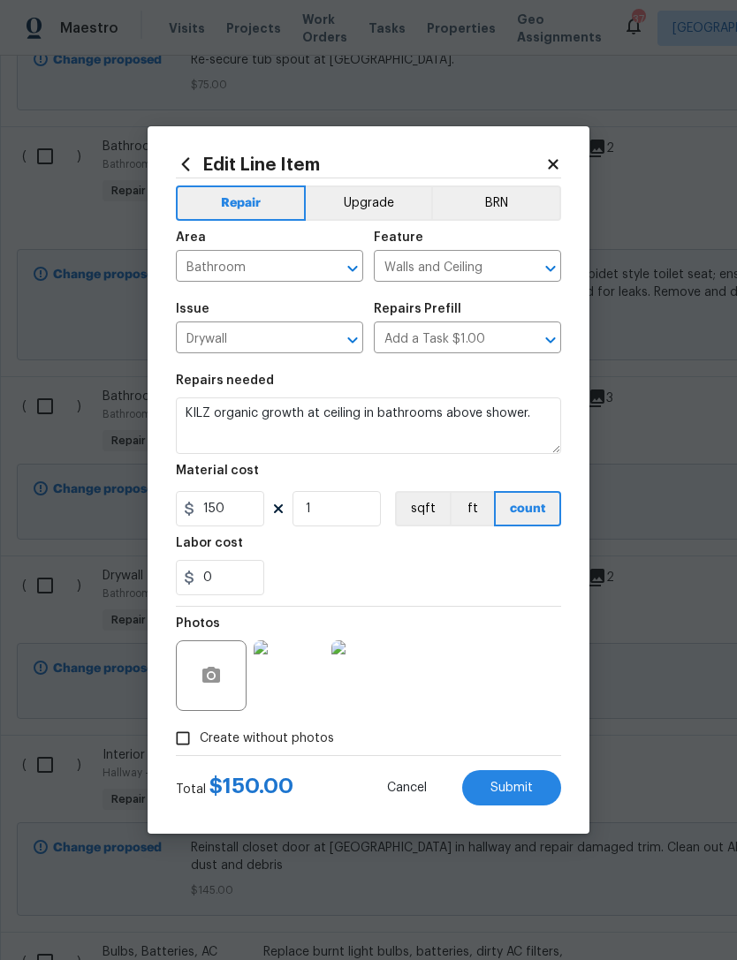
click at [506, 786] on span "Submit" at bounding box center [511, 788] width 42 height 13
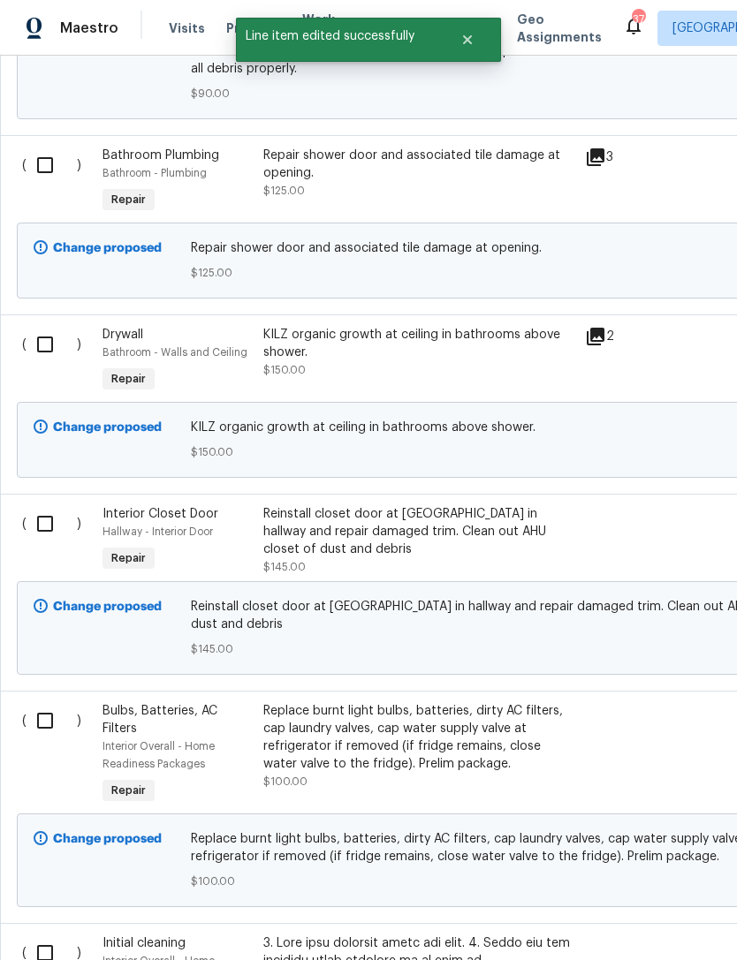
scroll to position [1903, 0]
click at [272, 572] on span "$145.00" at bounding box center [284, 567] width 42 height 11
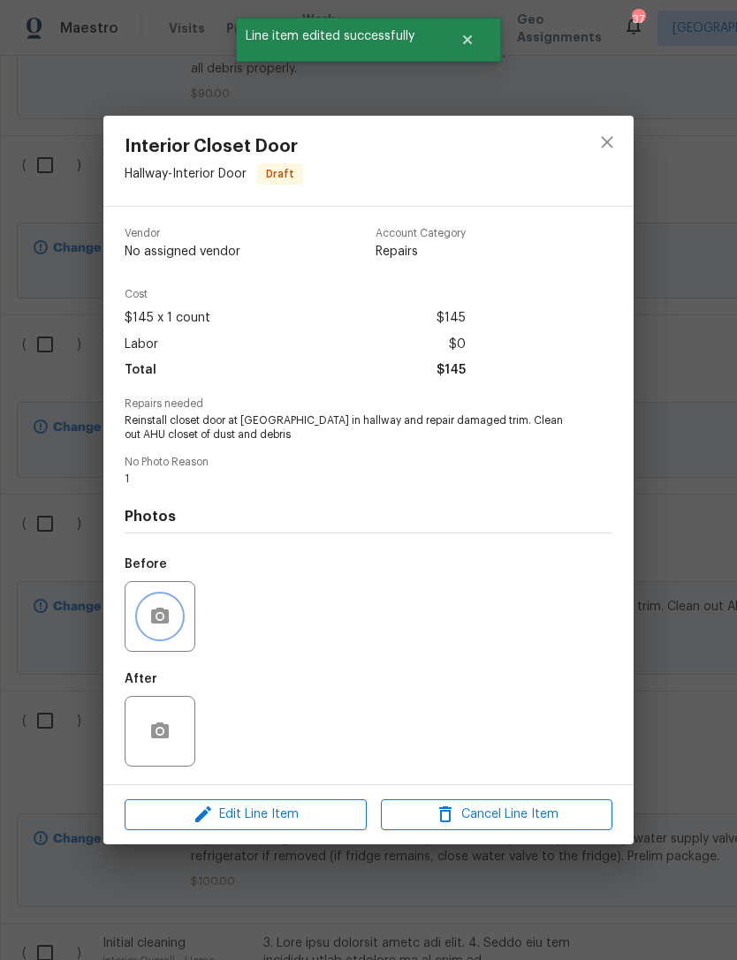
click at [172, 631] on button "button" at bounding box center [160, 616] width 42 height 42
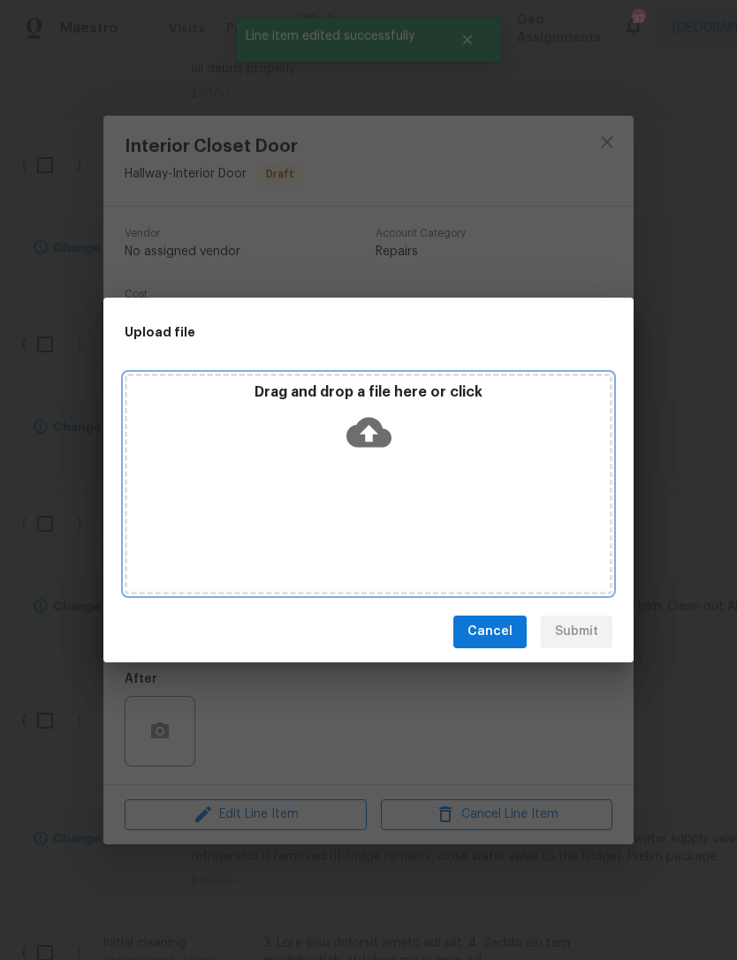
click at [298, 405] on div "Drag and drop a file here or click" at bounding box center [368, 421] width 482 height 76
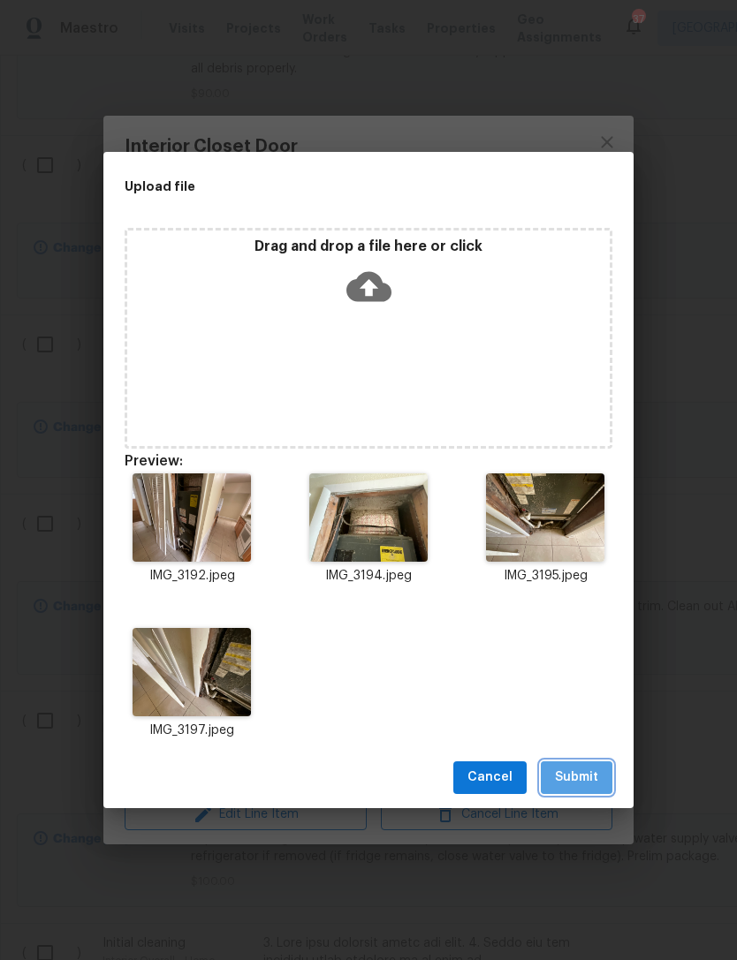
click at [567, 786] on span "Submit" at bounding box center [576, 778] width 43 height 22
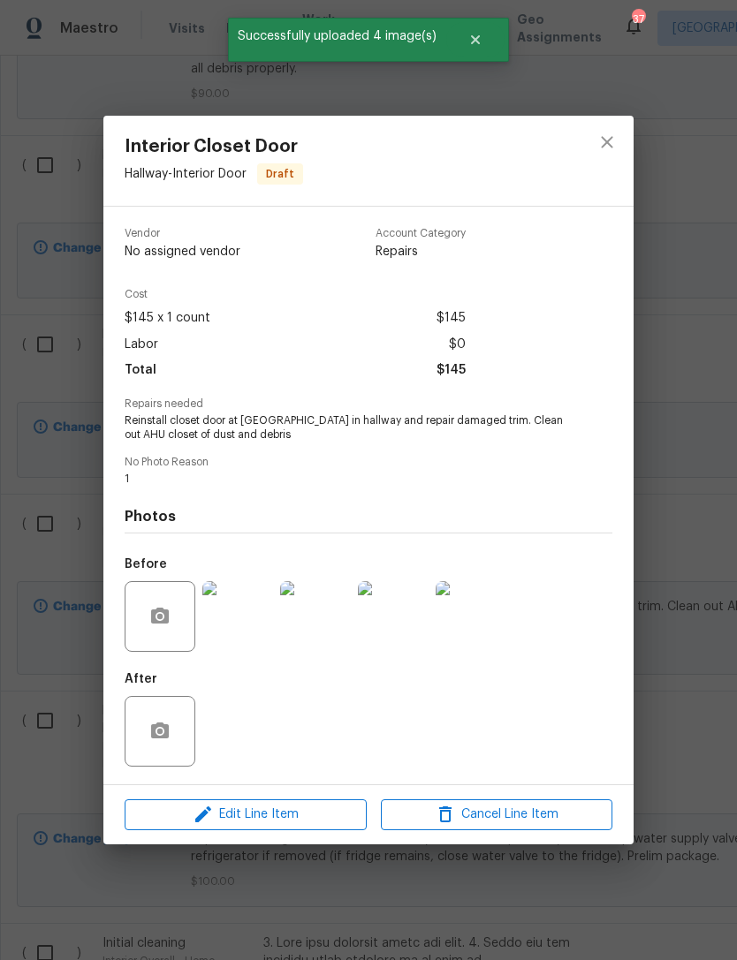
click at [689, 541] on div "Interior Closet Door Hallway - Interior Door Draft Vendor No assigned vendor Ac…" at bounding box center [368, 480] width 737 height 960
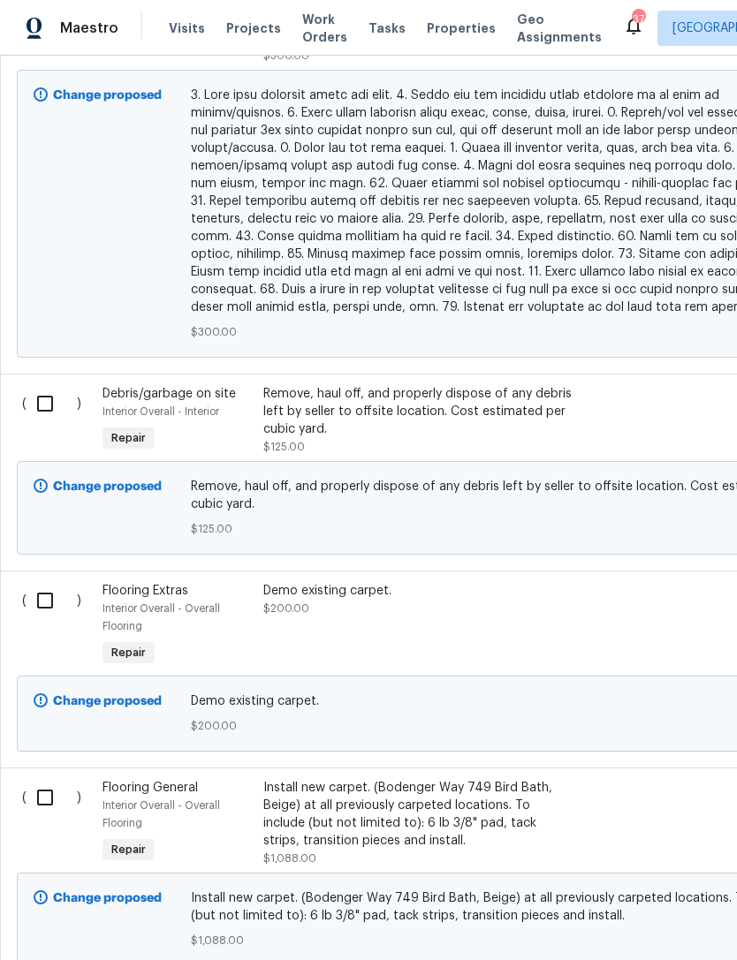
scroll to position [3269, 0]
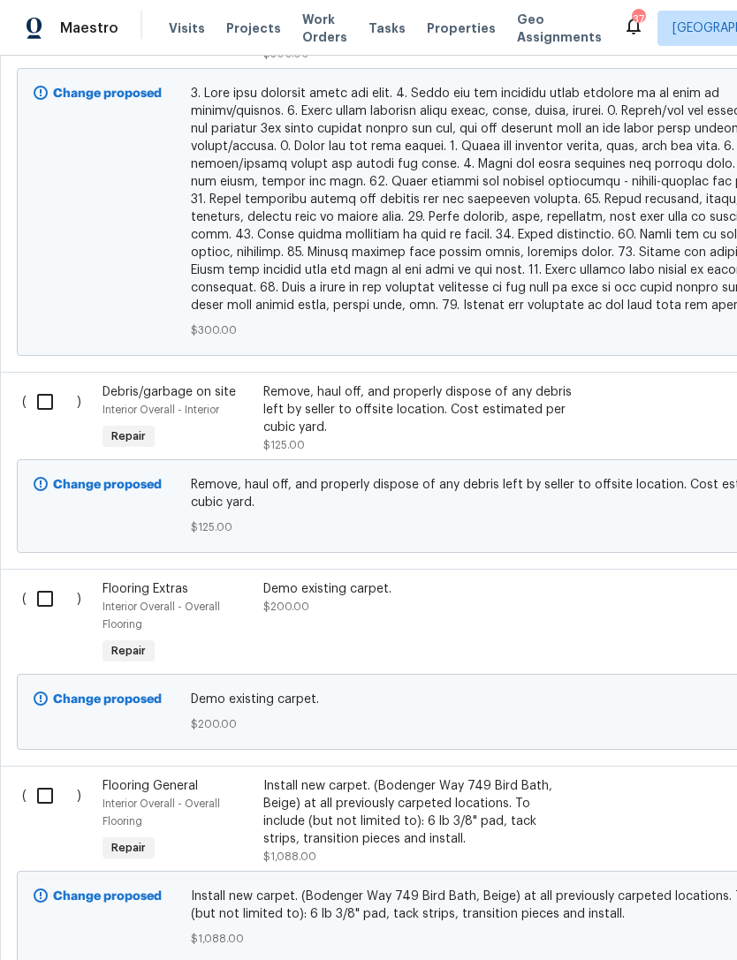
click at [323, 397] on div "Remove, haul off, and properly dispose of any debris left by seller to offsite …" at bounding box center [418, 409] width 311 height 53
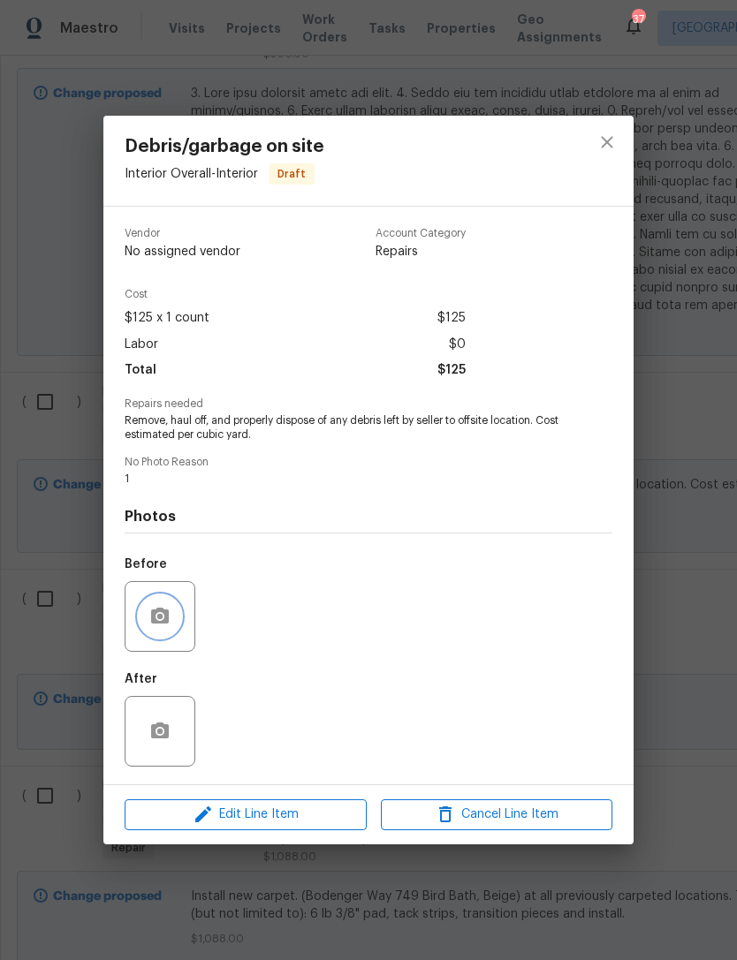
click at [162, 638] on button "button" at bounding box center [160, 616] width 42 height 42
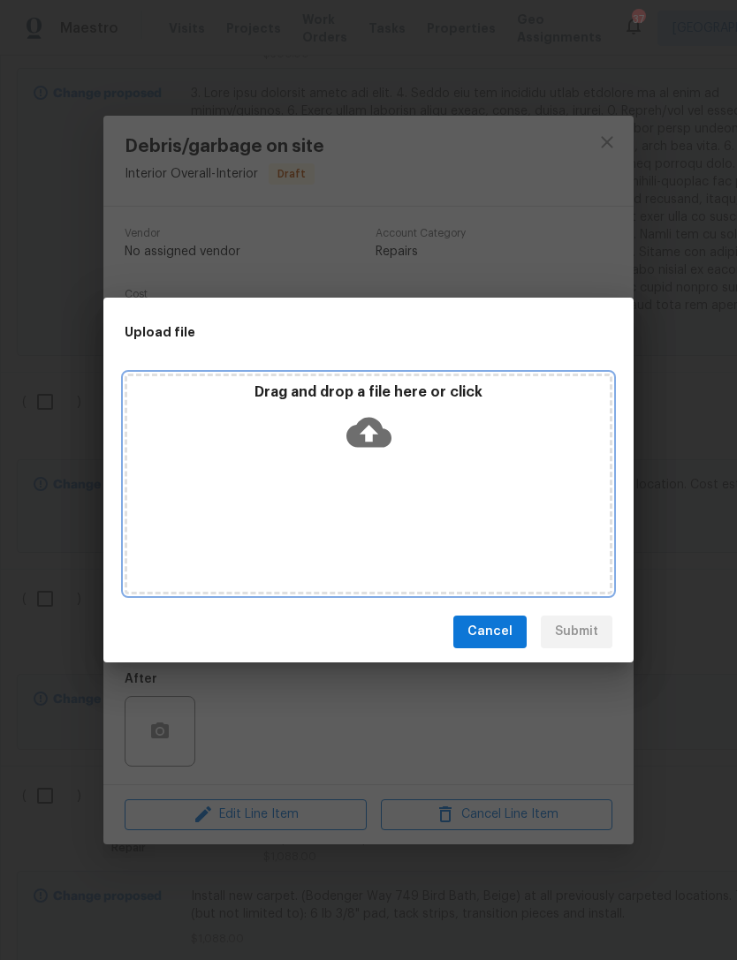
click at [324, 402] on p "Drag and drop a file here or click" at bounding box center [368, 392] width 482 height 19
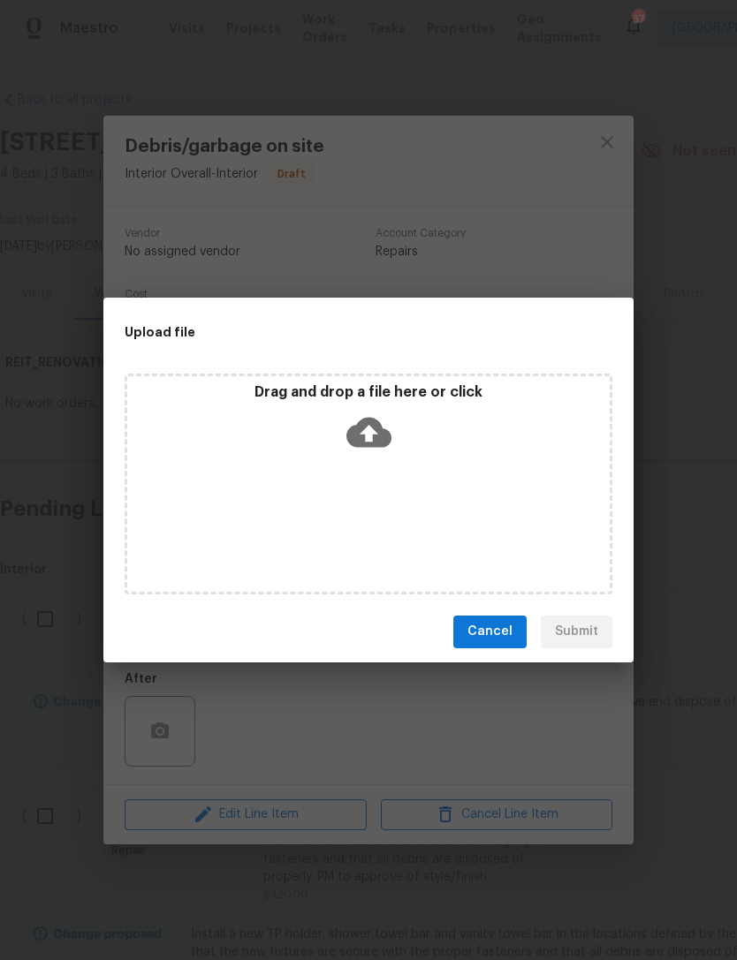
scroll to position [3269, 0]
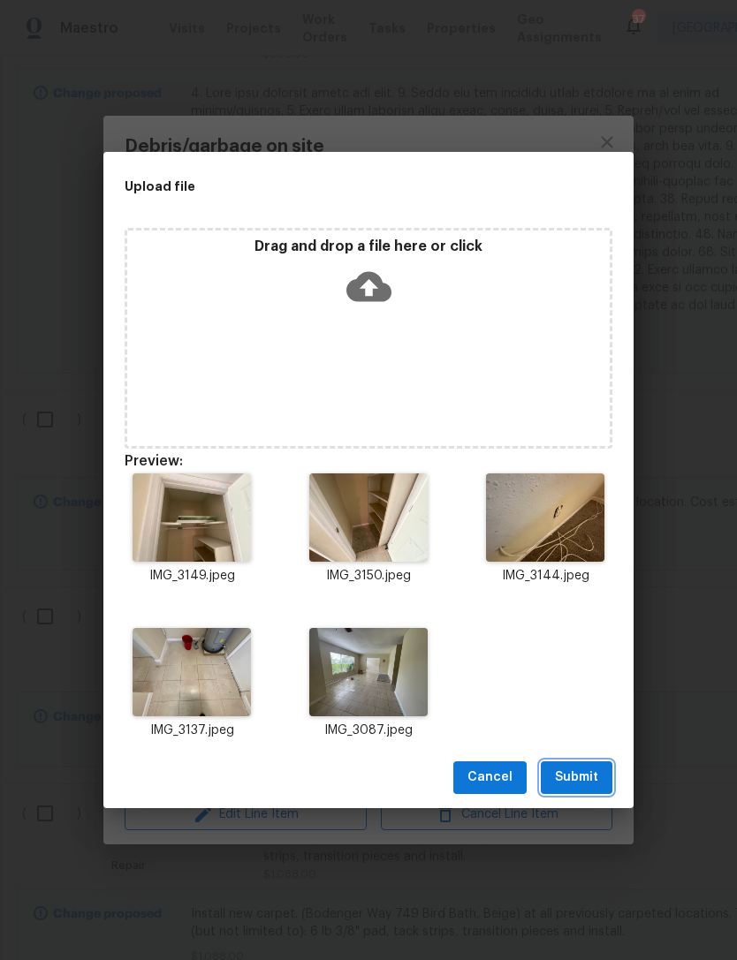
click at [600, 784] on button "Submit" at bounding box center [576, 777] width 72 height 33
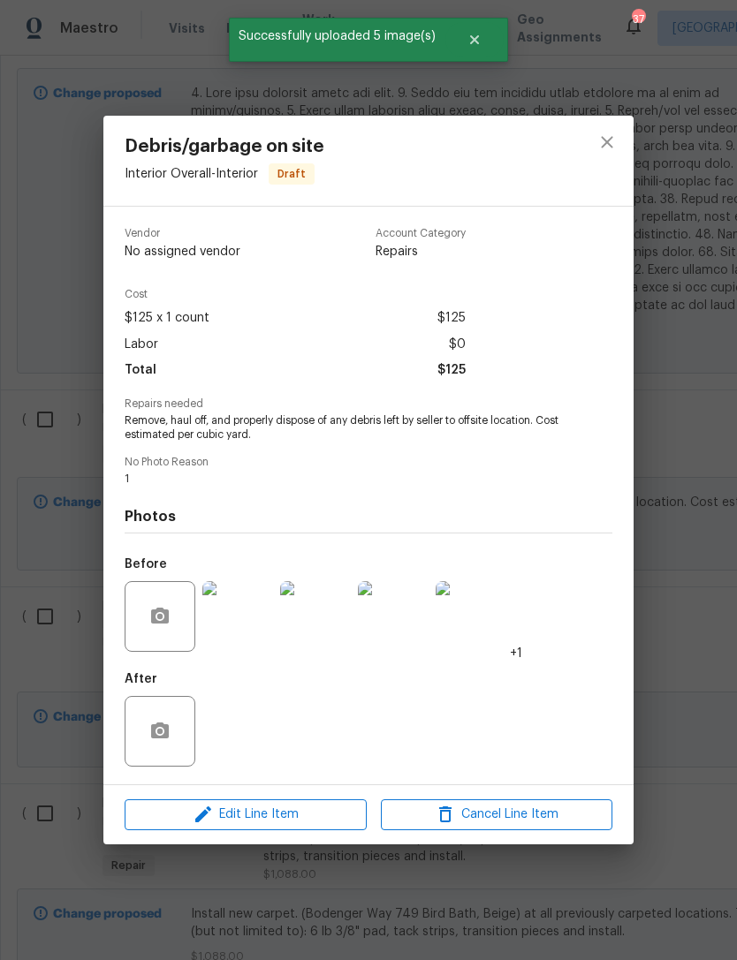
click at [678, 525] on div "Debris/garbage on site Interior Overall - Interior Draft Vendor No assigned ven…" at bounding box center [368, 480] width 737 height 960
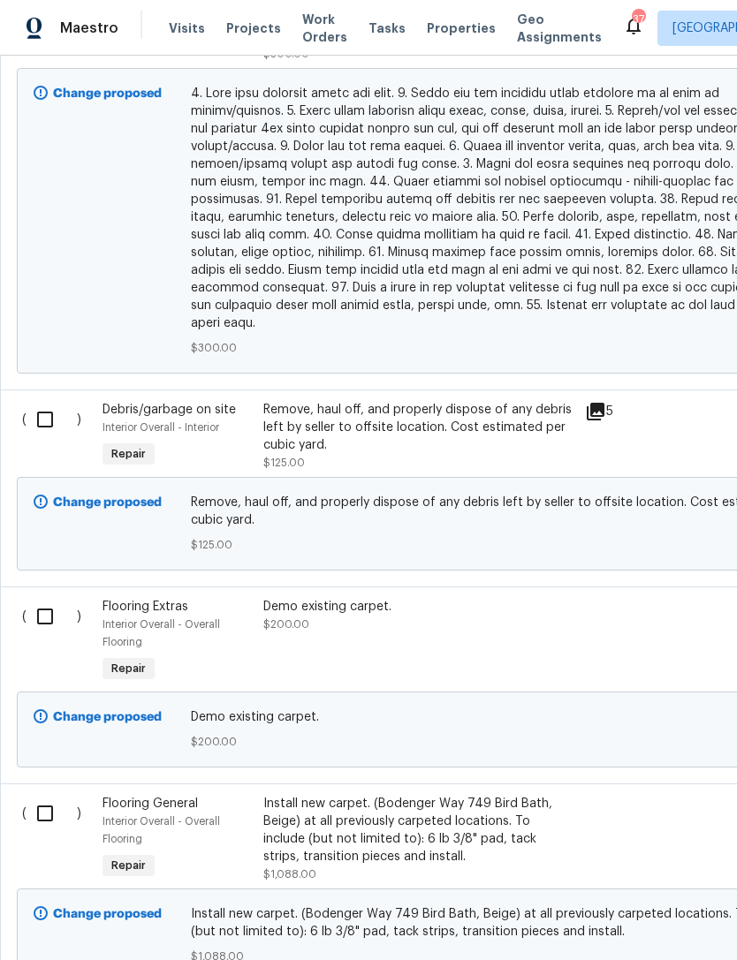
click at [299, 601] on div "Demo existing carpet. $200.00" at bounding box center [418, 642] width 321 height 99
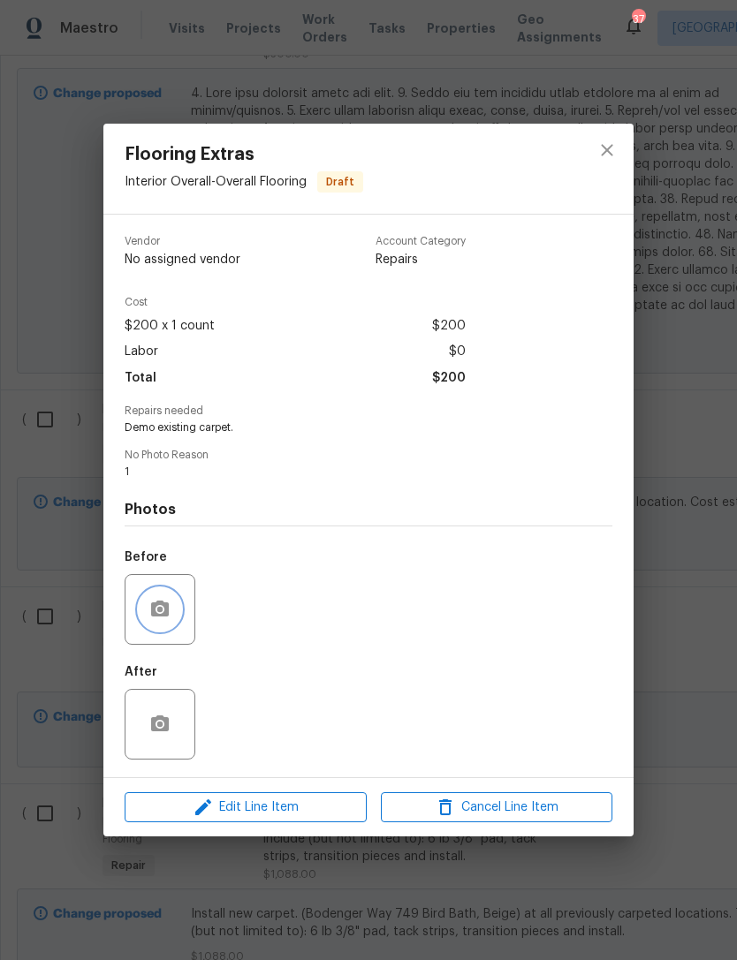
click at [163, 631] on button "button" at bounding box center [160, 609] width 42 height 42
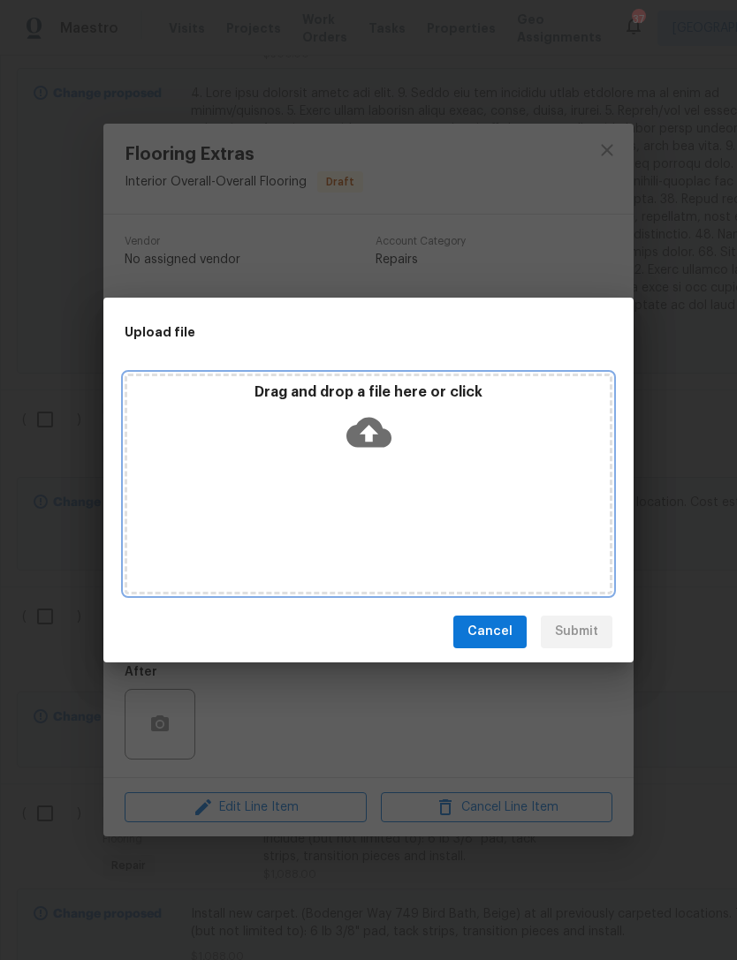
click at [314, 389] on p "Drag and drop a file here or click" at bounding box center [368, 392] width 482 height 19
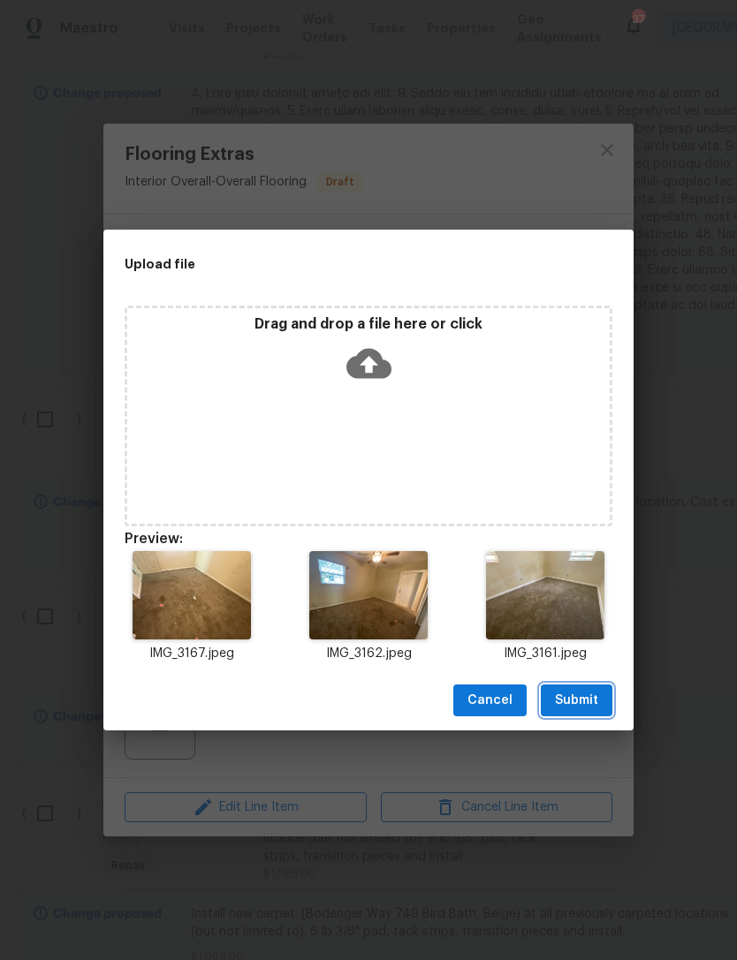
click at [569, 698] on span "Submit" at bounding box center [576, 701] width 43 height 22
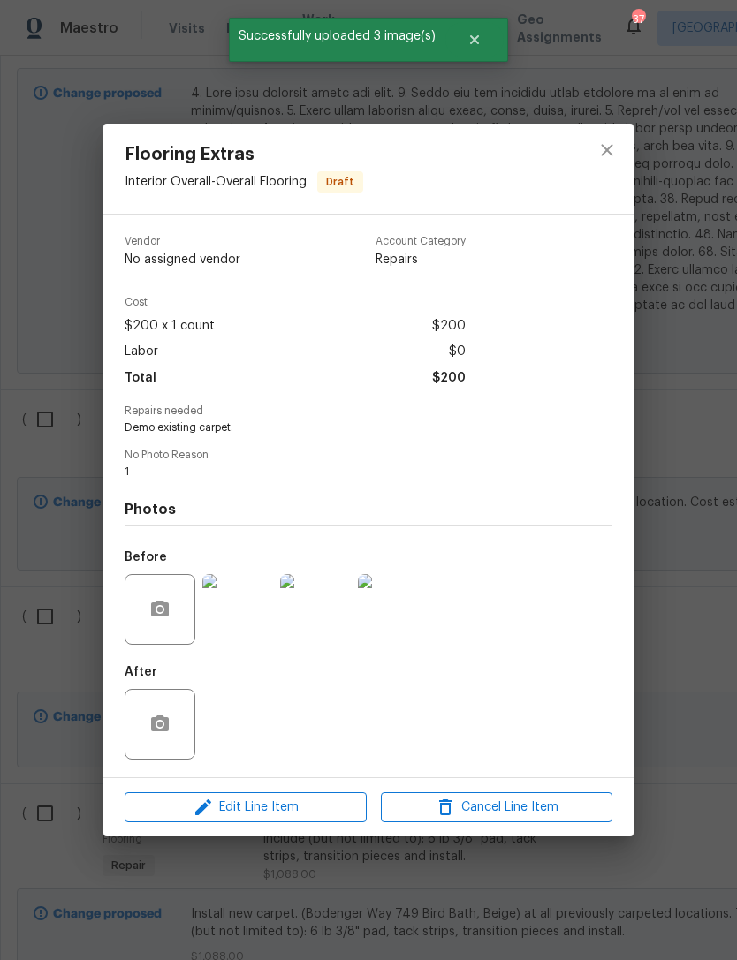
click at [671, 561] on div "Flooring Extras Interior Overall - Overall Flooring Draft Vendor No assigned ve…" at bounding box center [368, 480] width 737 height 960
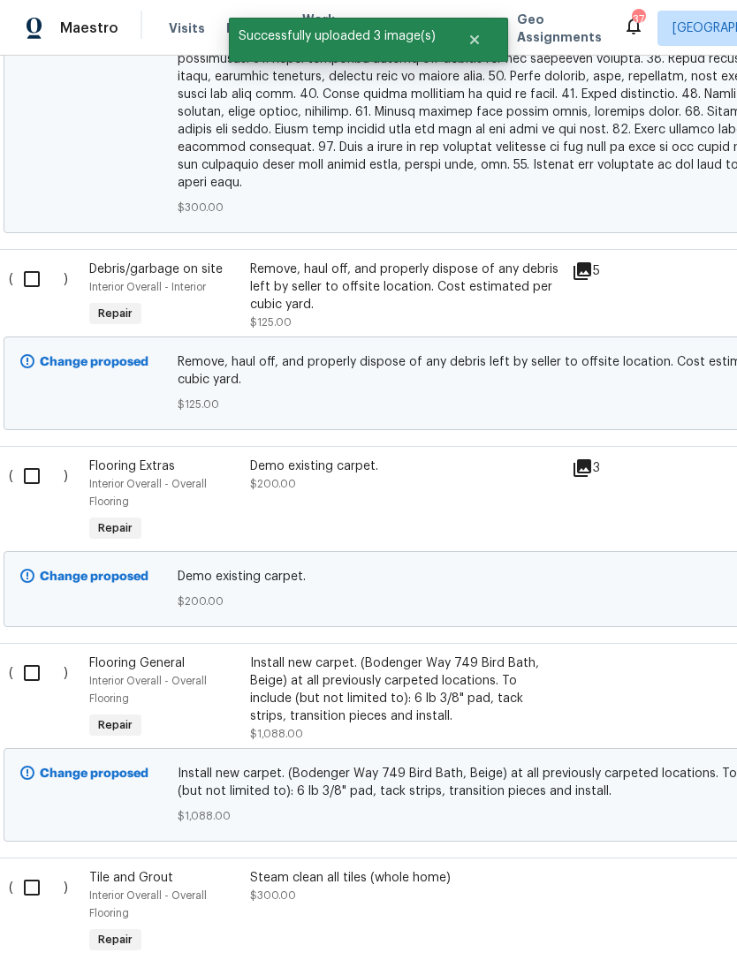
scroll to position [3474, 18]
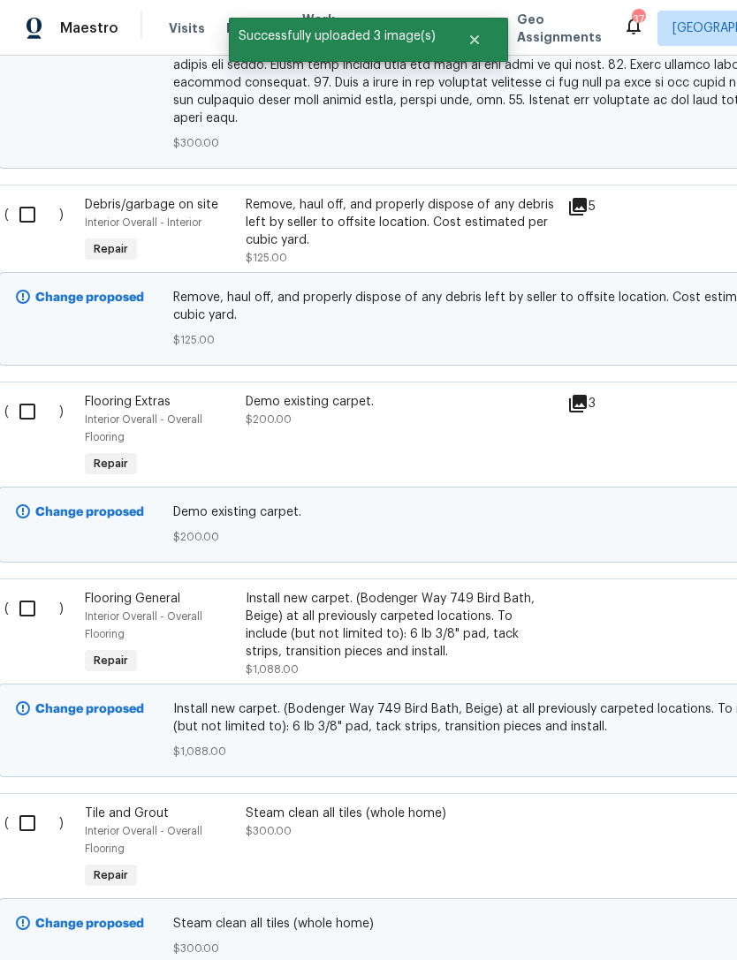
click at [285, 618] on div "Install new carpet. (Bodenger Way 749 Bird Bath, Beige) at all previously carpe…" at bounding box center [401, 625] width 311 height 71
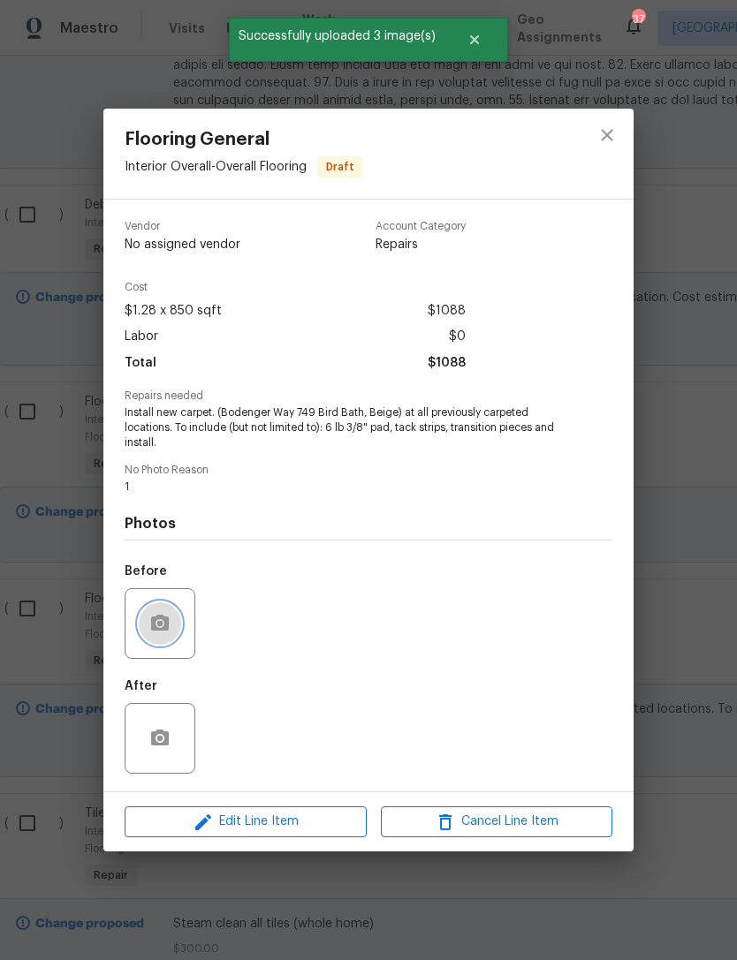
click at [152, 639] on button "button" at bounding box center [160, 623] width 42 height 42
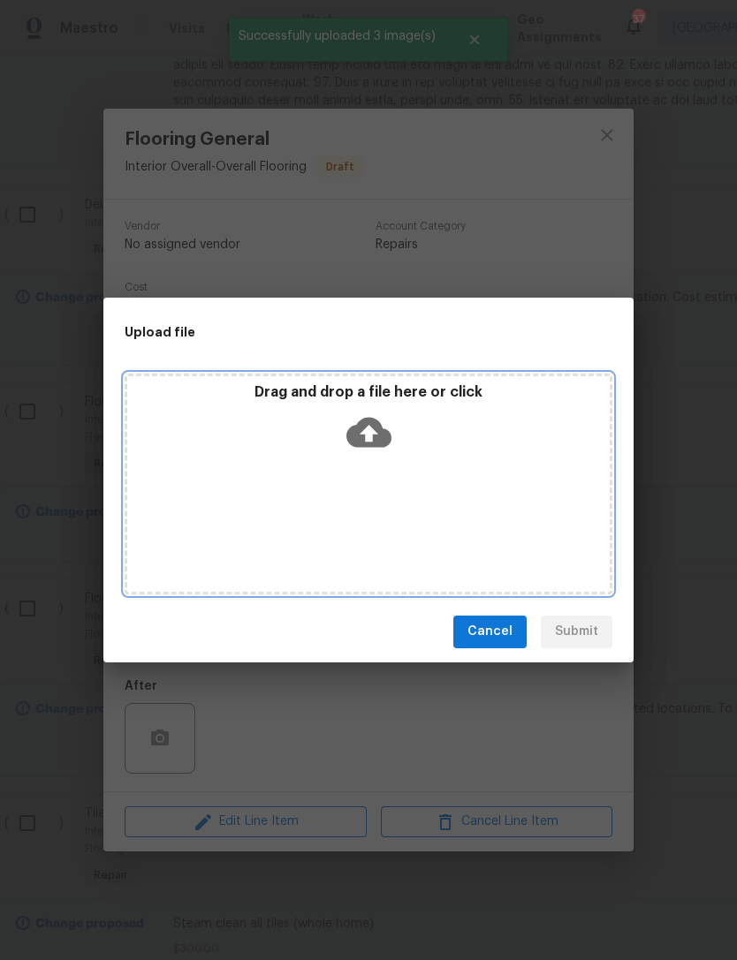
click at [298, 397] on p "Drag and drop a file here or click" at bounding box center [368, 392] width 482 height 19
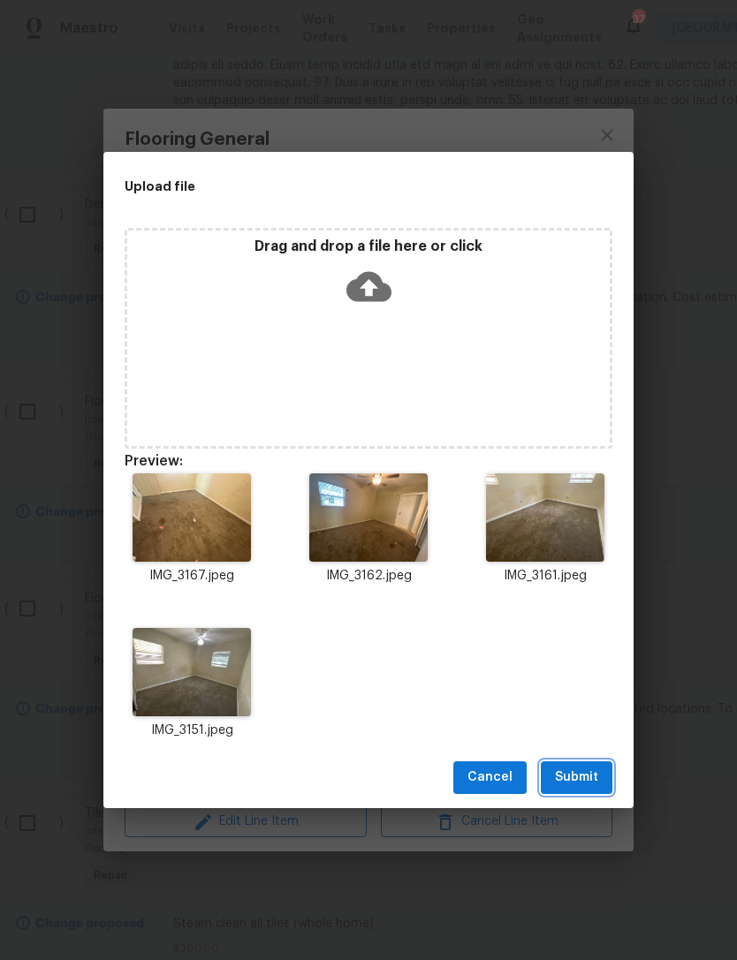
click at [602, 776] on button "Submit" at bounding box center [576, 777] width 72 height 33
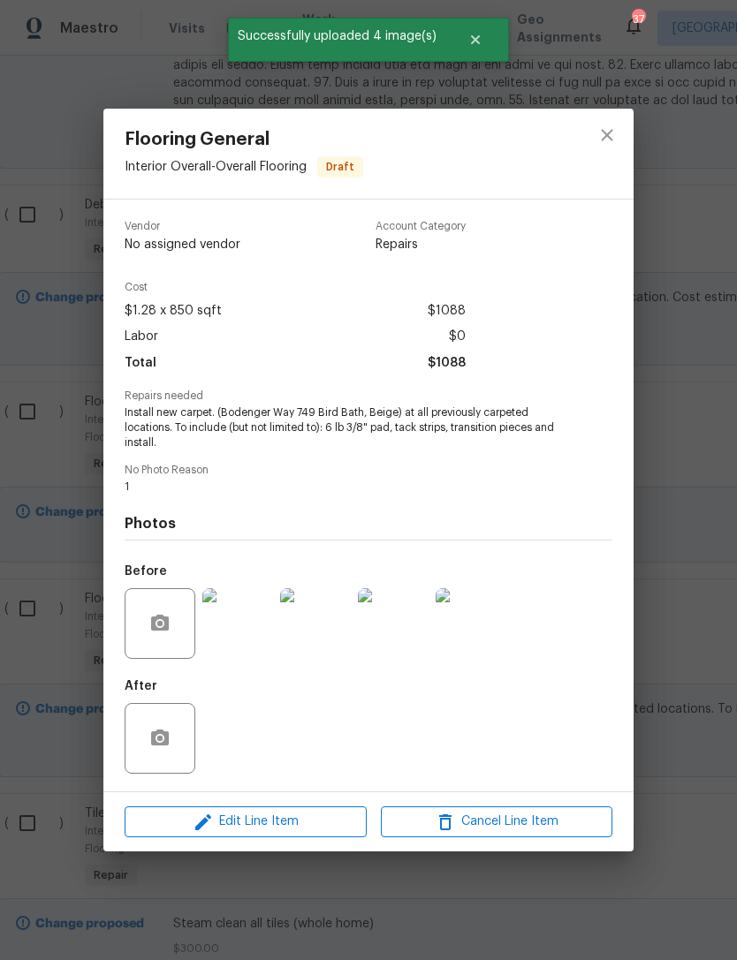
click at [673, 560] on div "Flooring General Interior Overall - Overall Flooring Draft Vendor No assigned v…" at bounding box center [368, 480] width 737 height 960
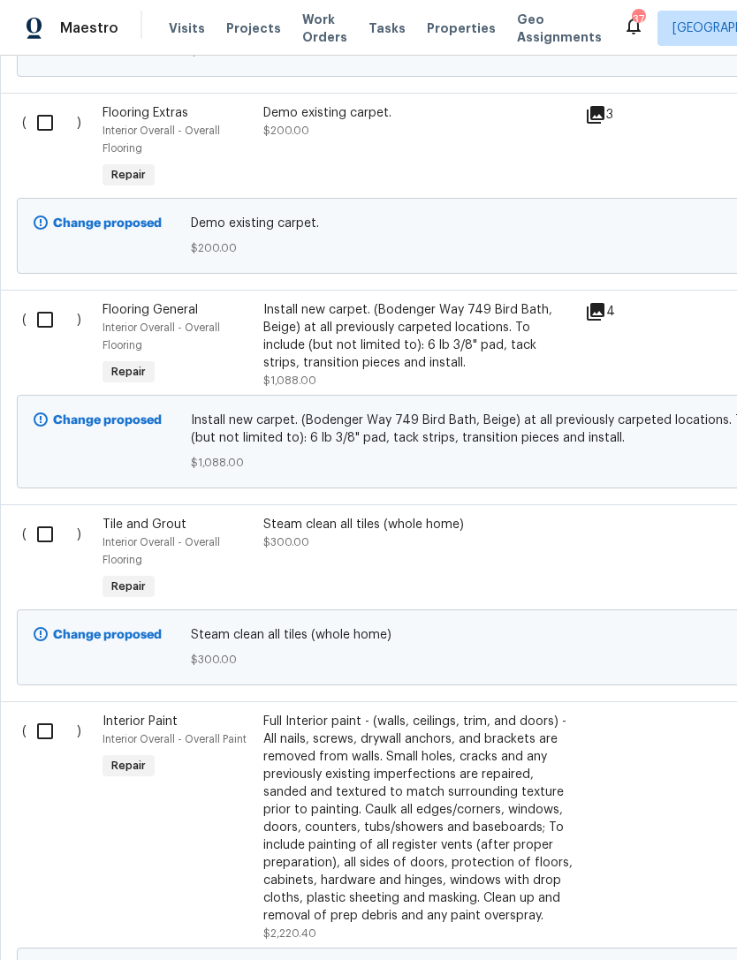
scroll to position [3763, 0]
click at [279, 537] on span "$300.00" at bounding box center [286, 542] width 46 height 11
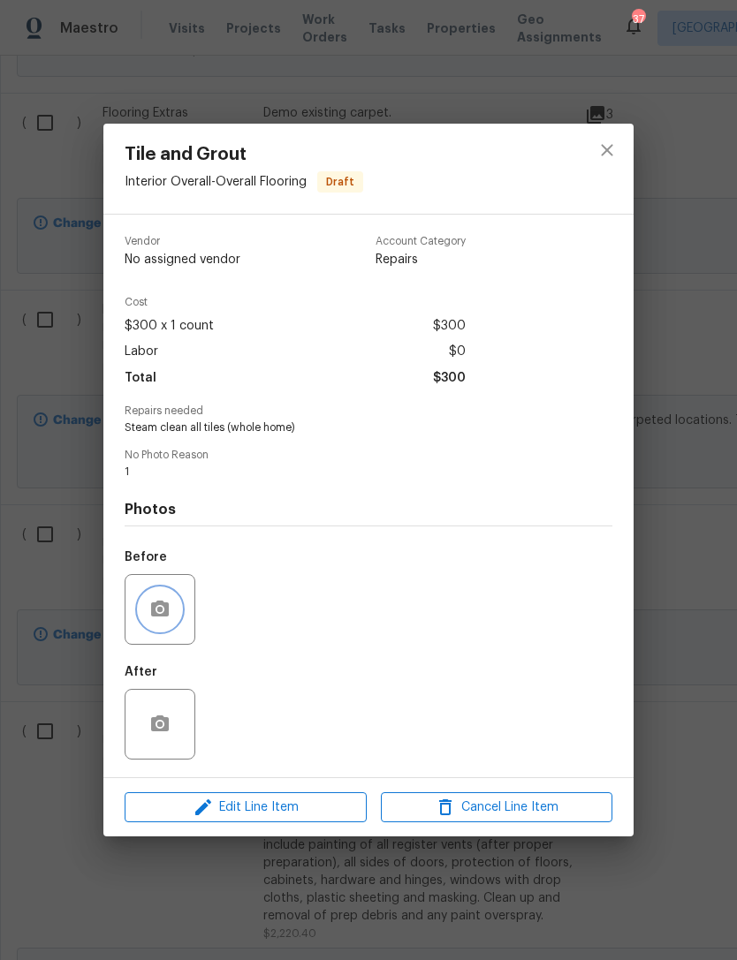
click at [161, 623] on button "button" at bounding box center [160, 609] width 42 height 42
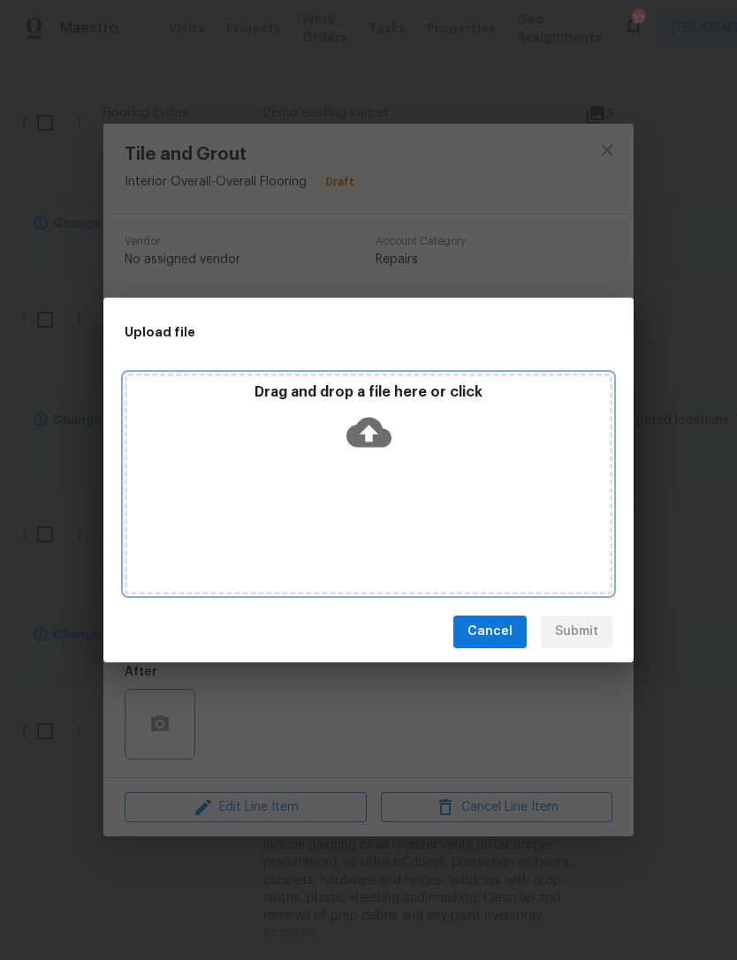
click at [308, 400] on p "Drag and drop a file here or click" at bounding box center [368, 392] width 482 height 19
